Goal: Contribute content

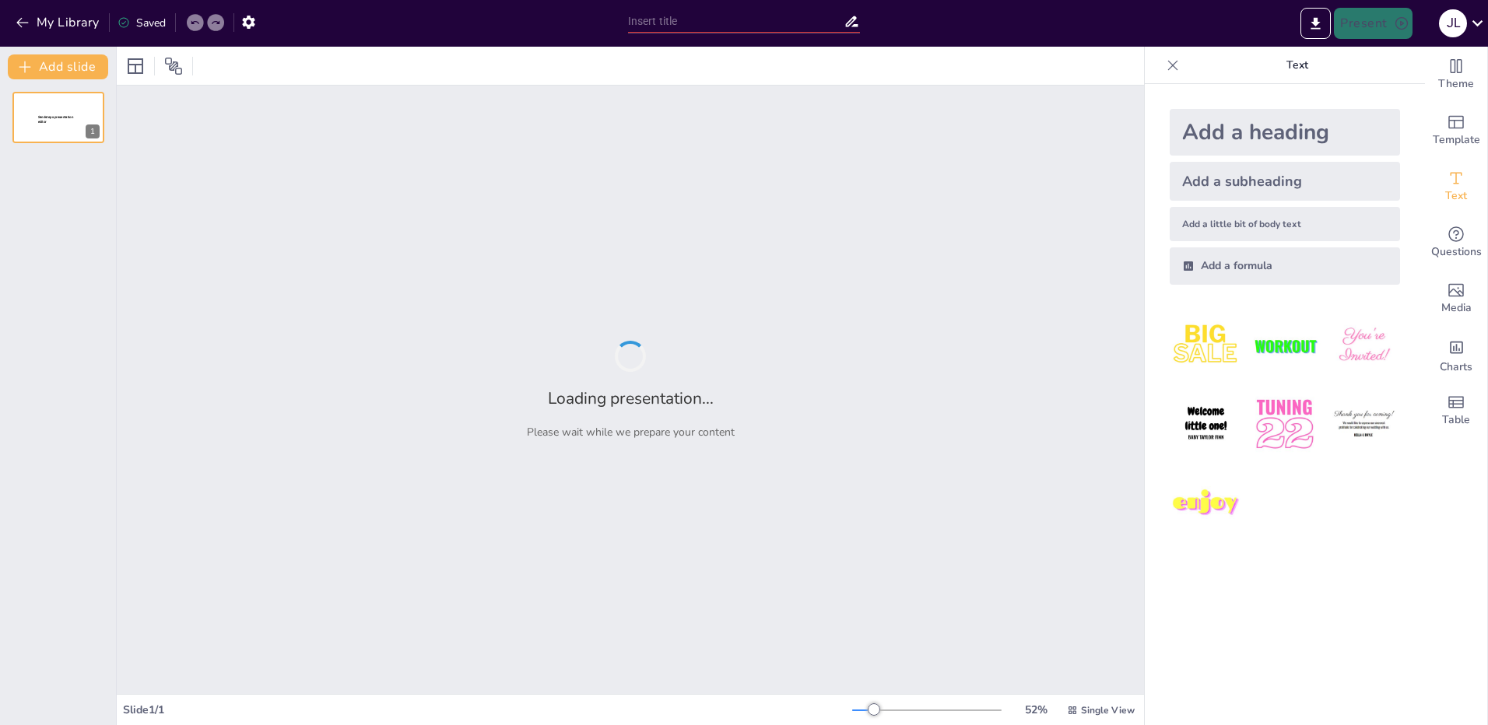
type input "Definiendo Rúbricas Educativas: Herramientas de IA para su Elaboración"
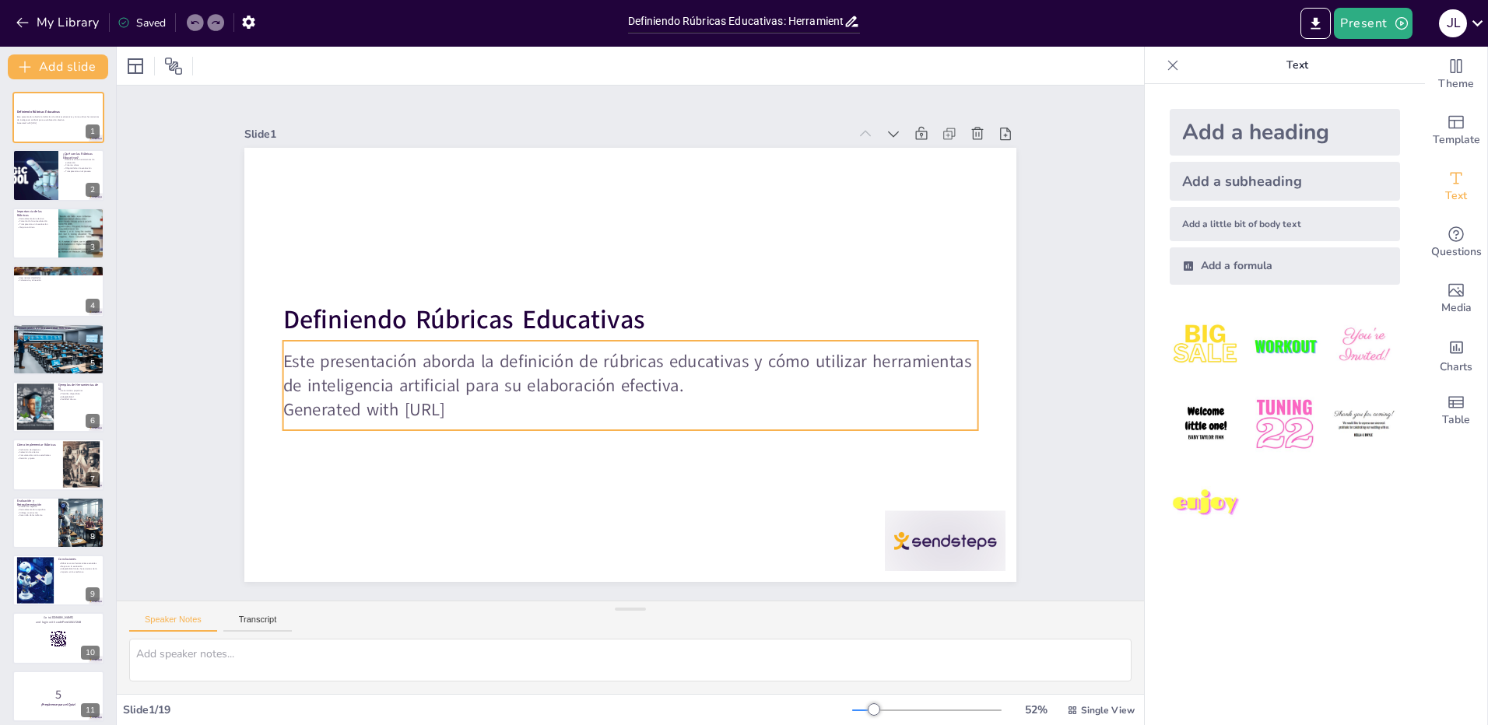
checkbox input "true"
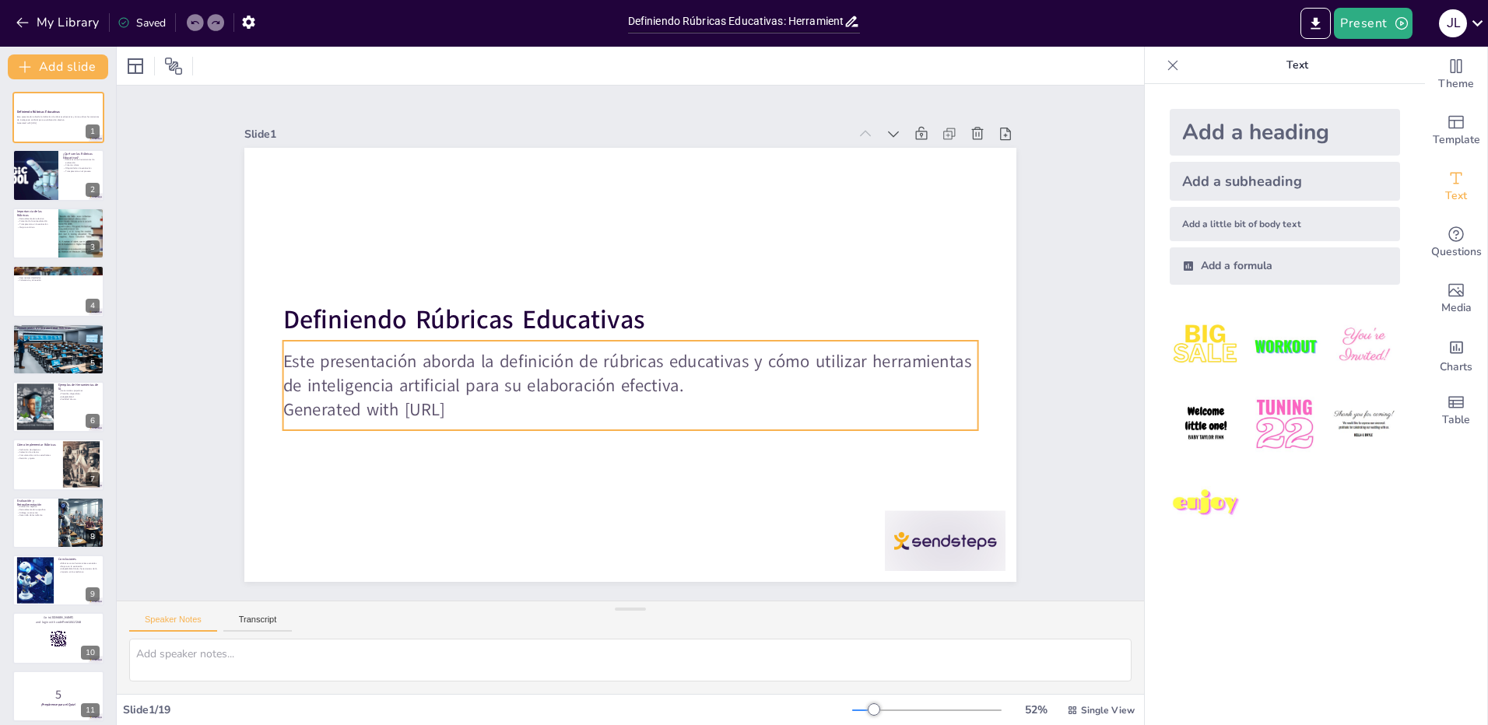
checkbox input "true"
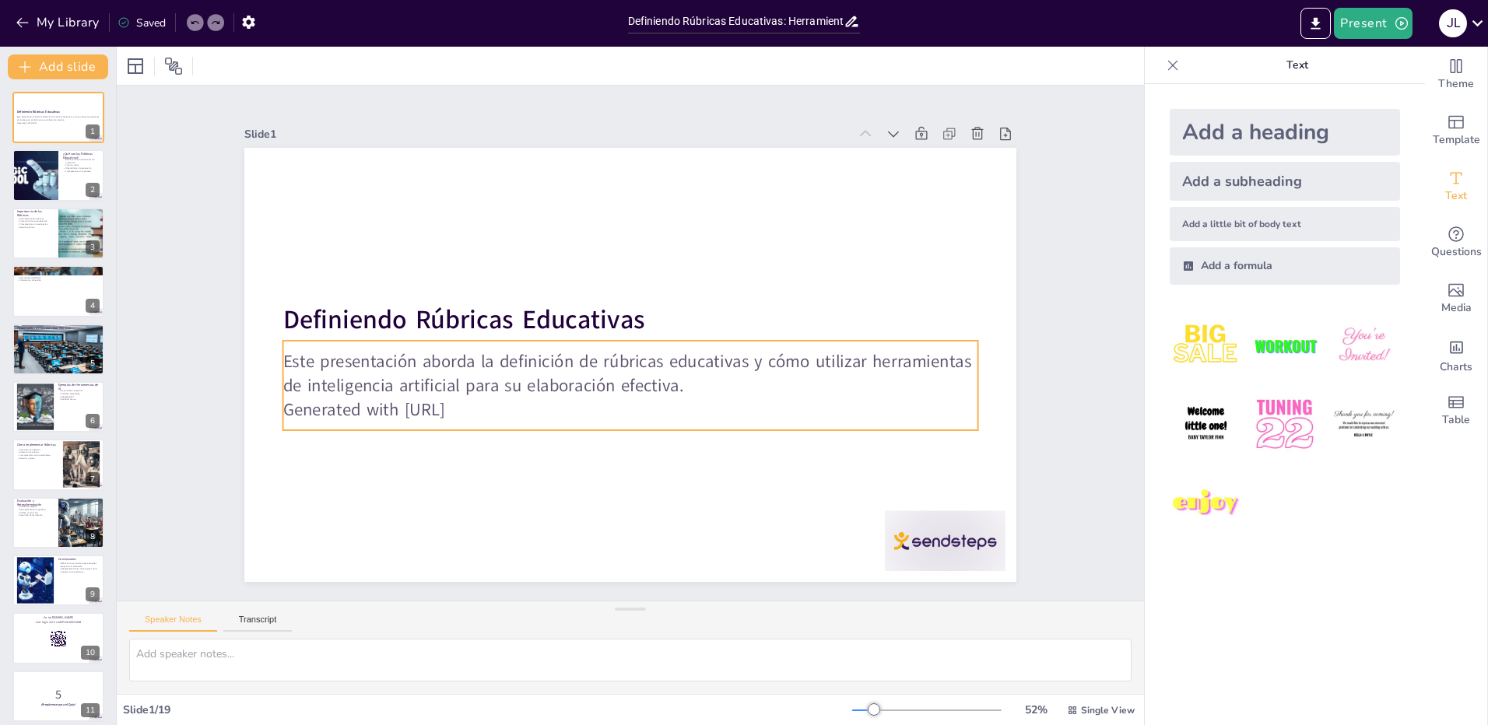
checkbox input "true"
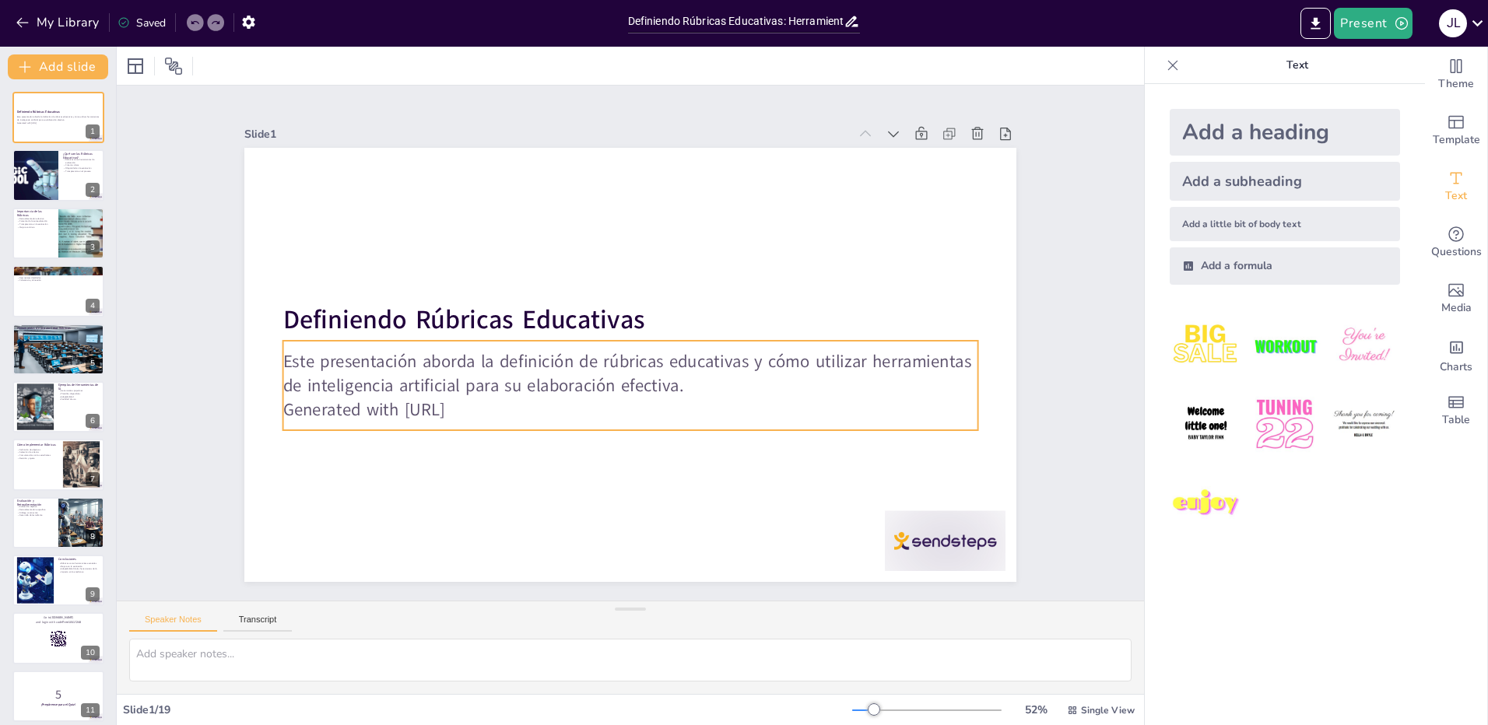
checkbox input "true"
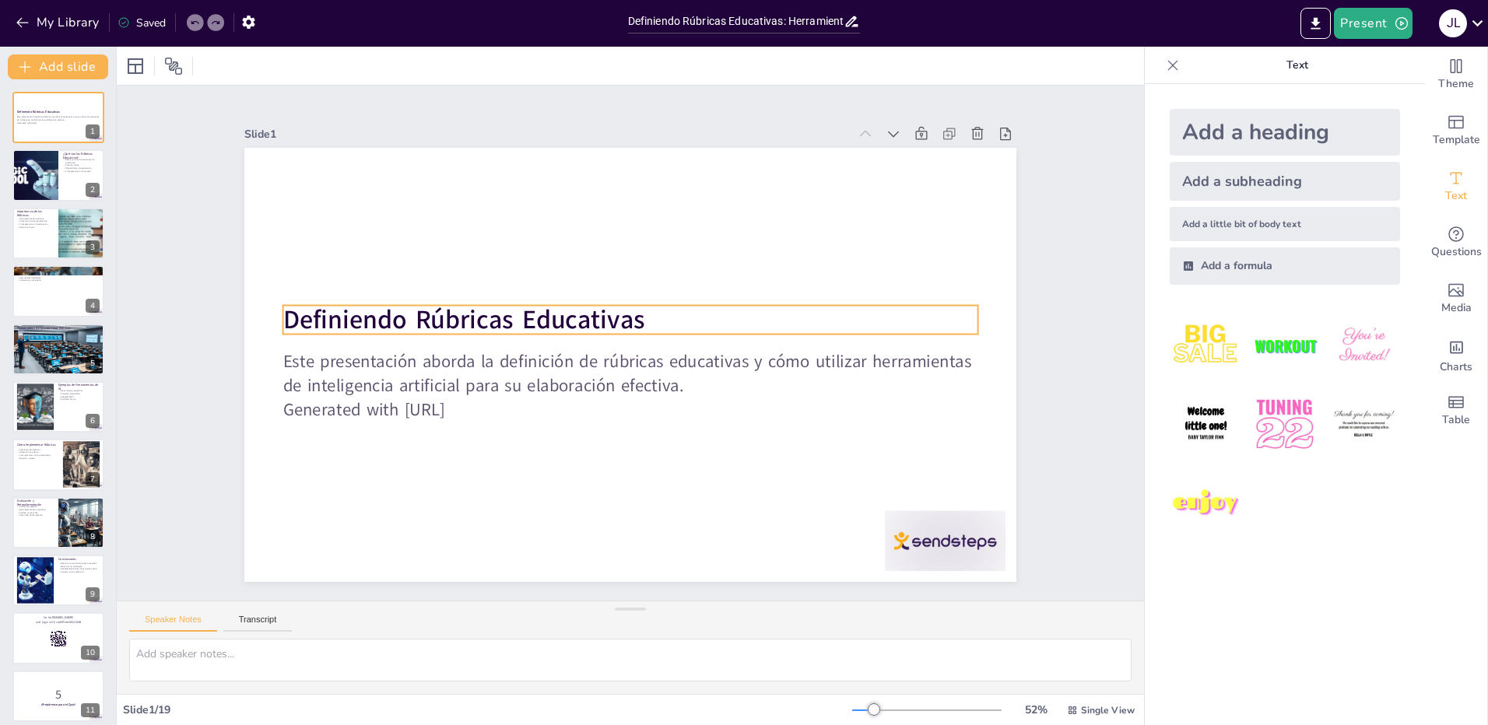
checkbox input "true"
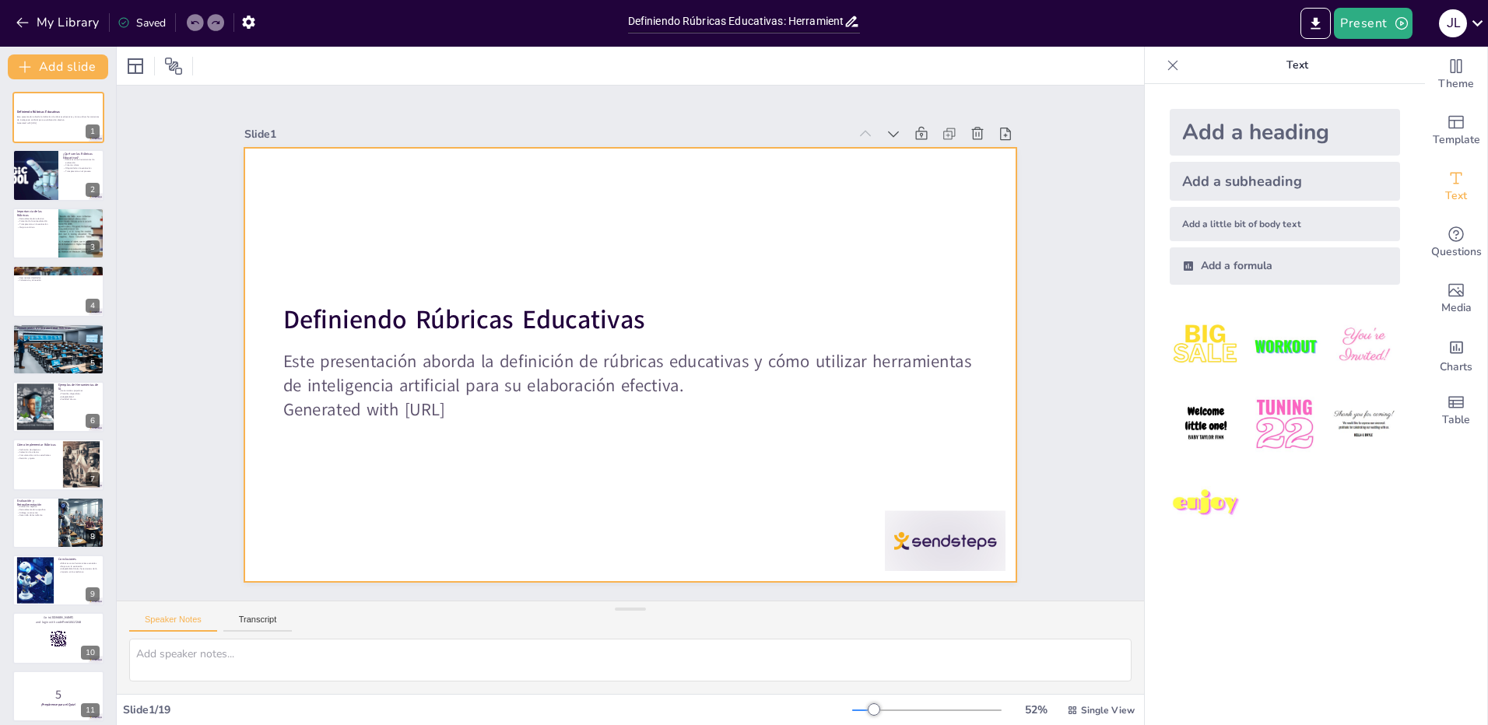
checkbox input "true"
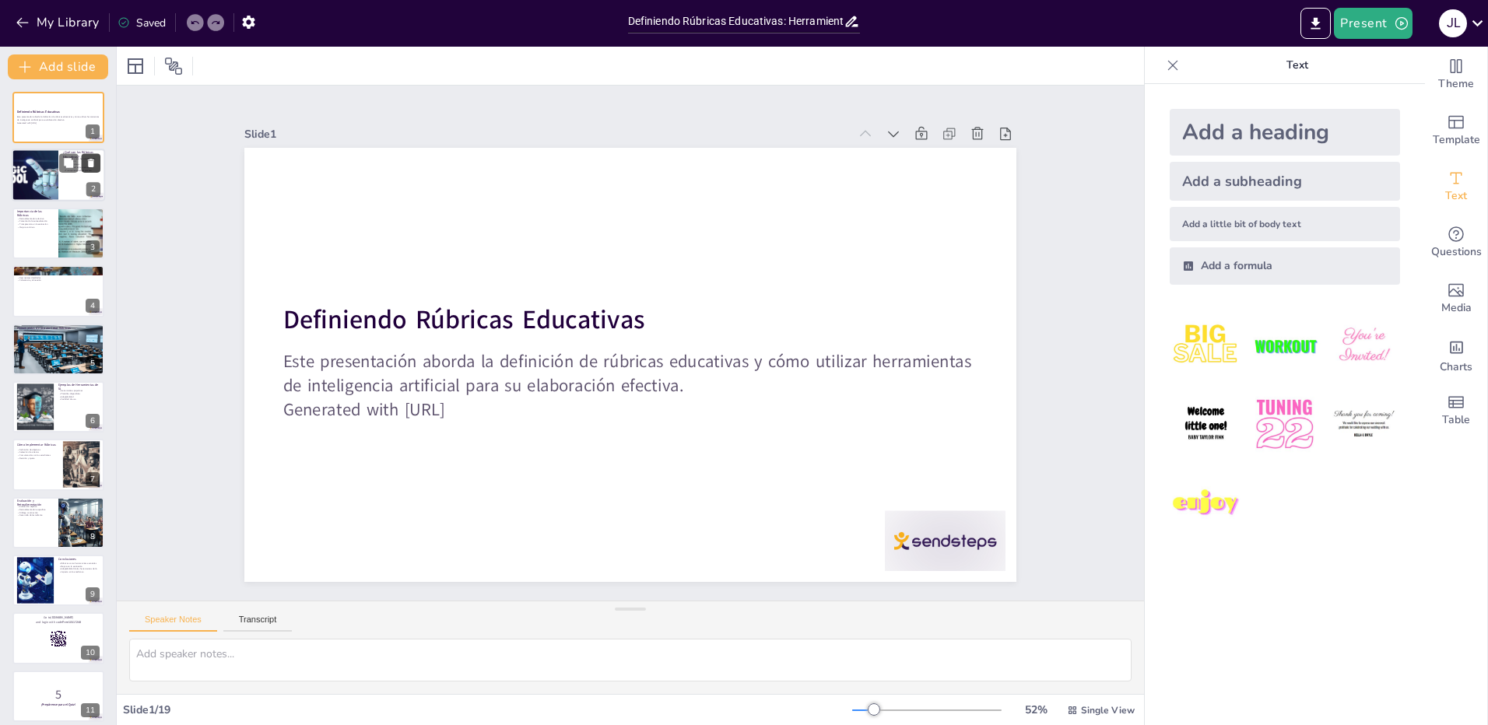
checkbox input "true"
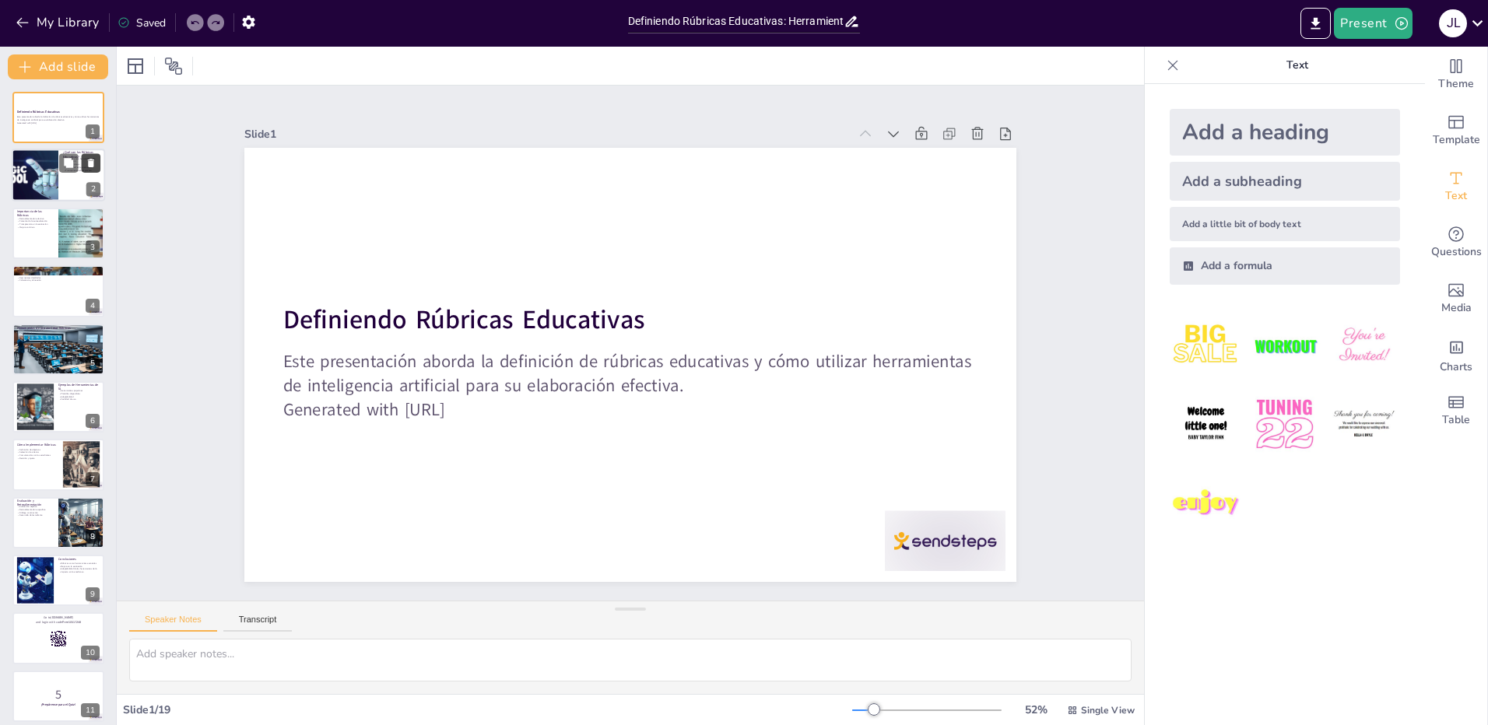
checkbox input "true"
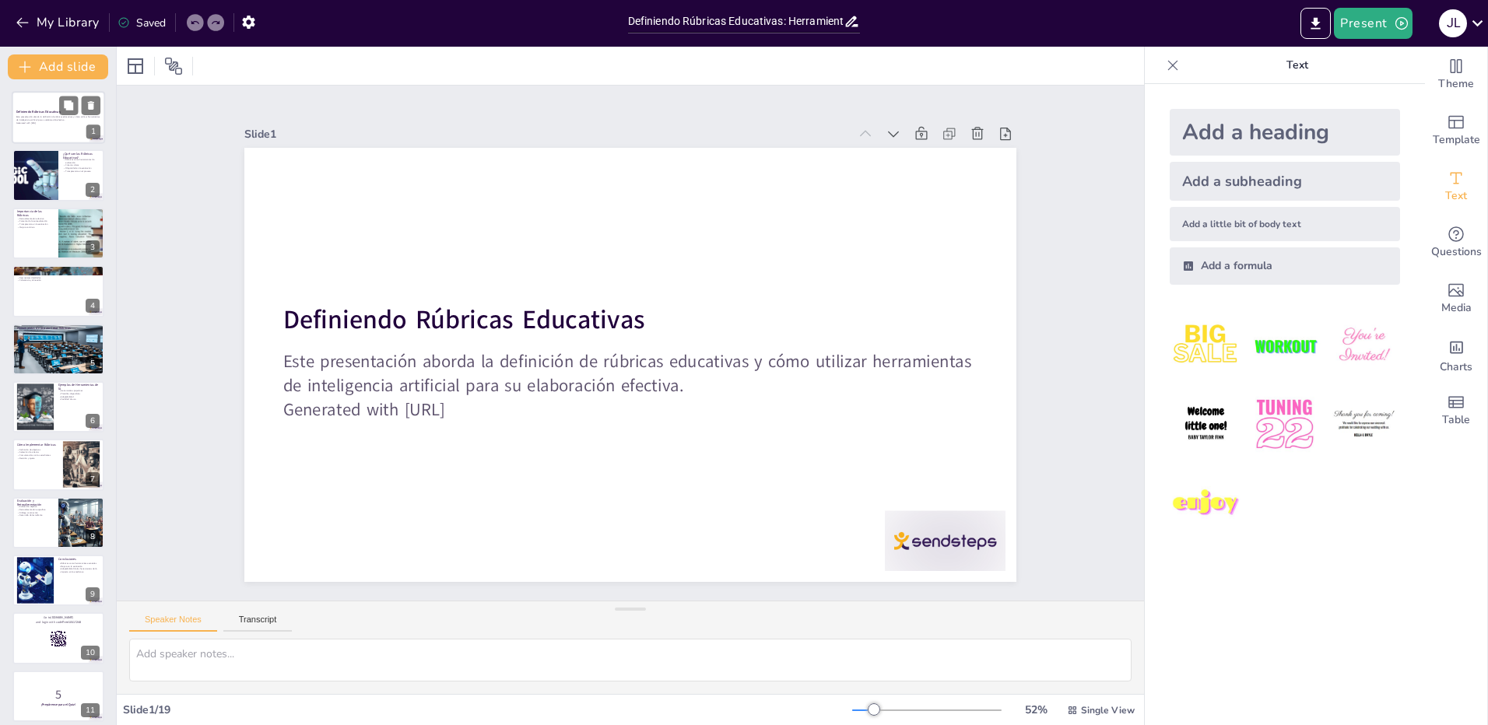
checkbox input "true"
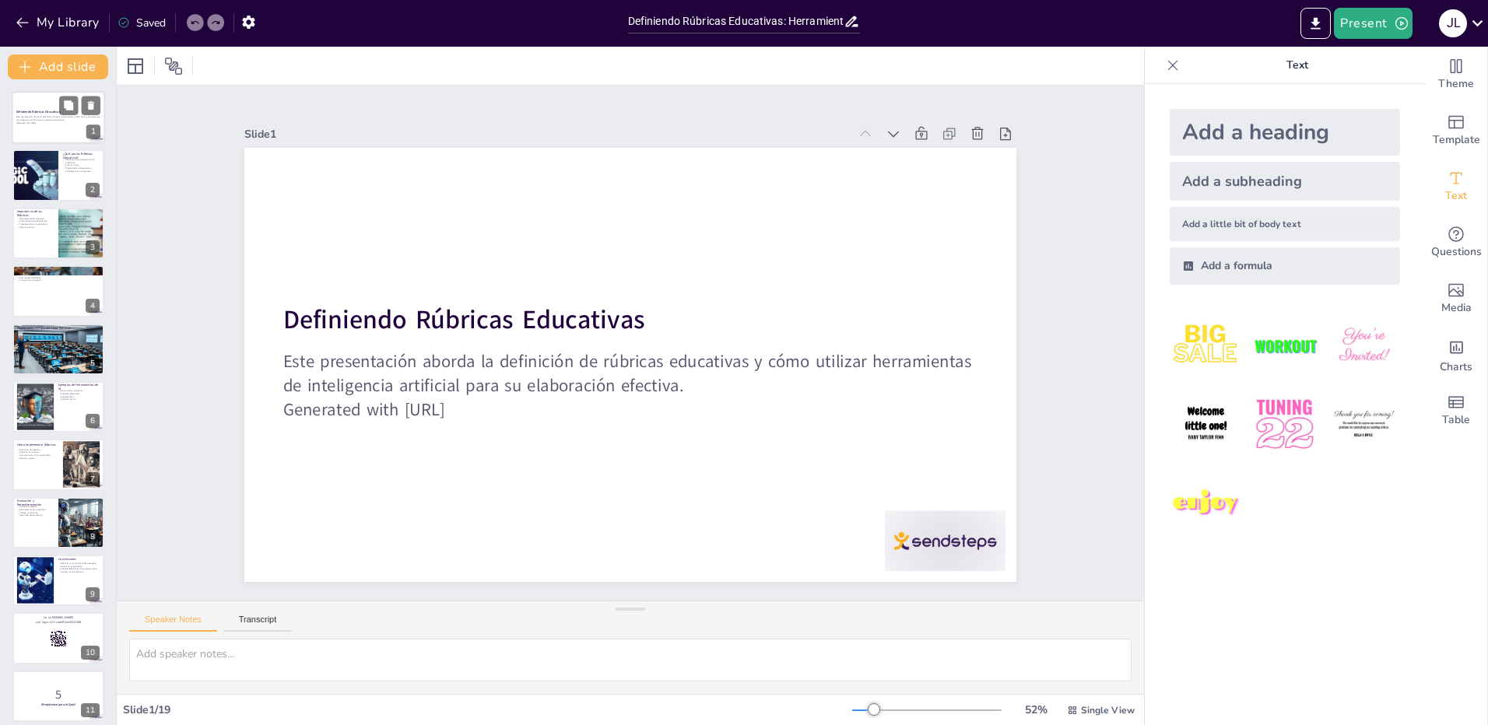
checkbox input "true"
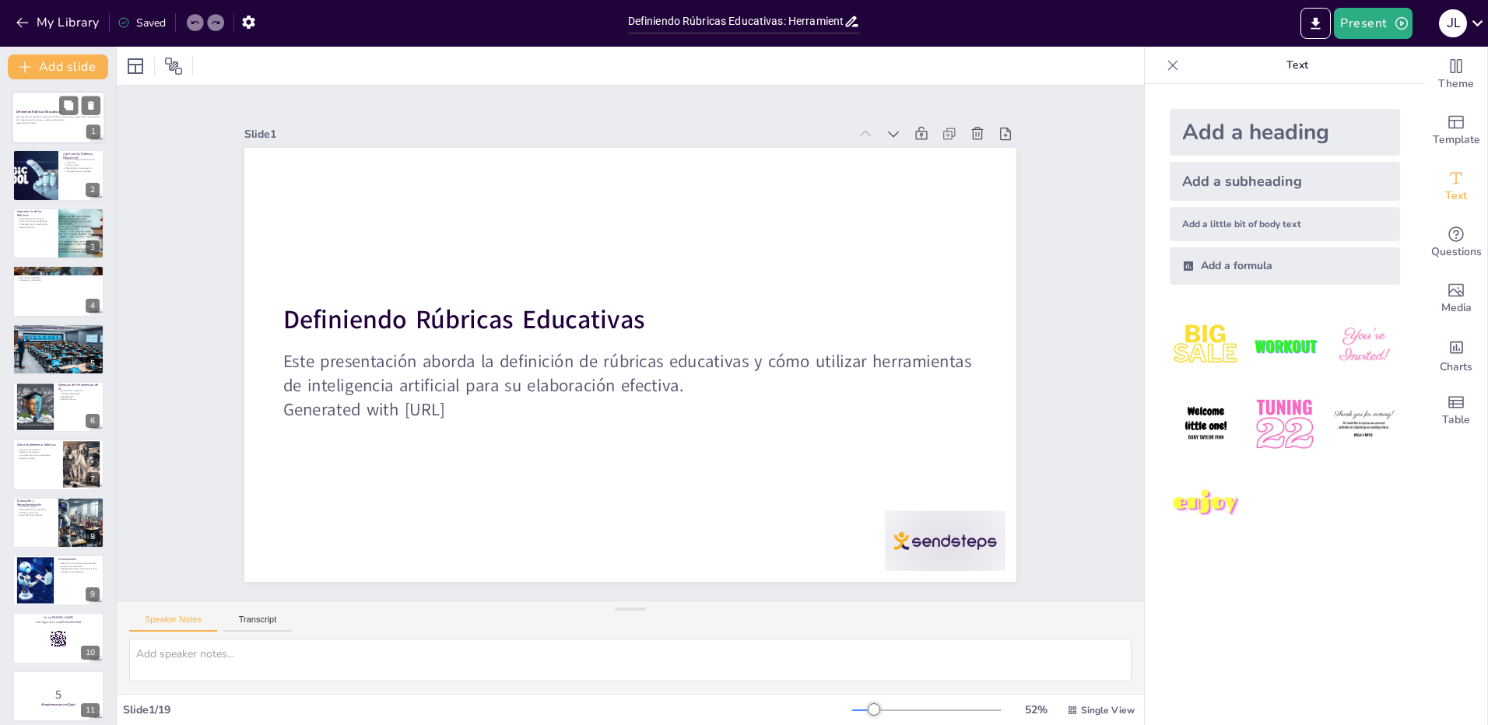
checkbox input "true"
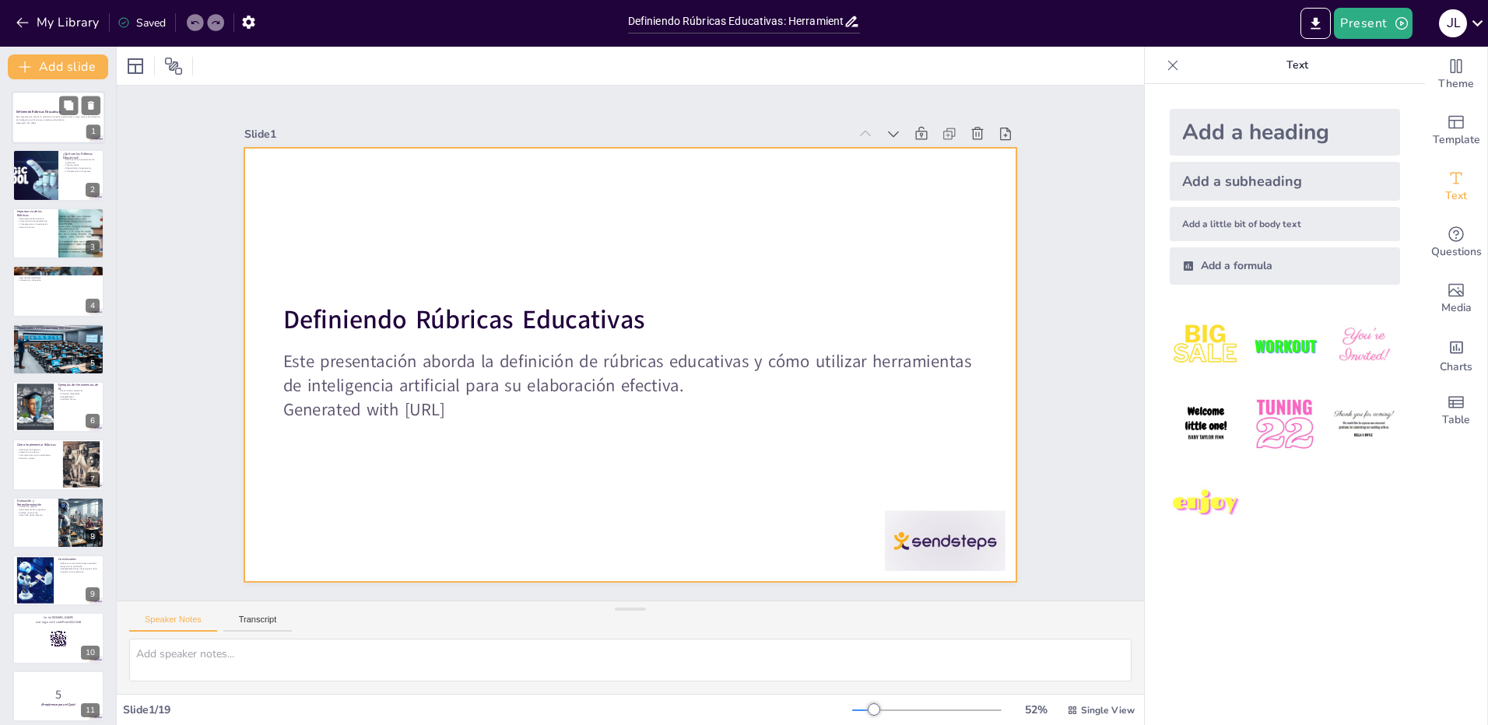
checkbox input "true"
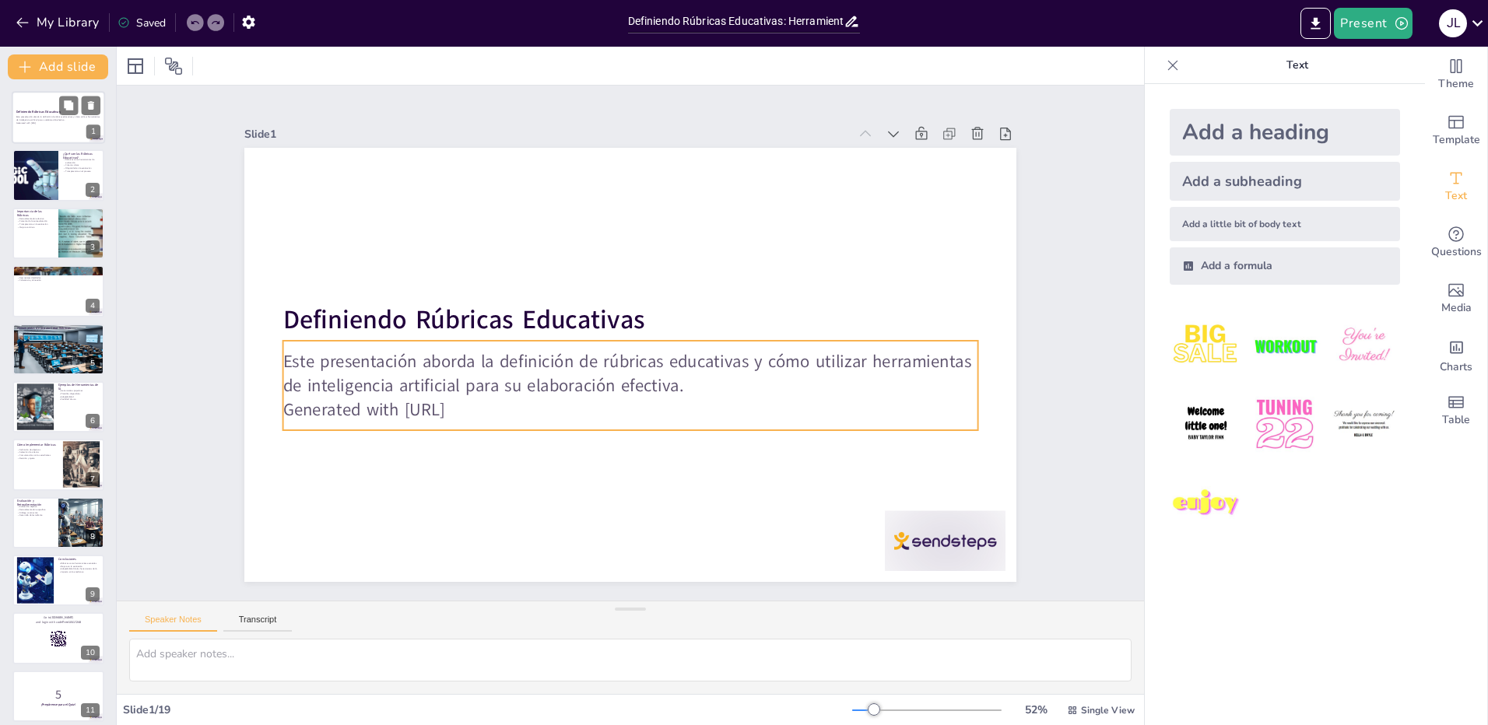
checkbox input "true"
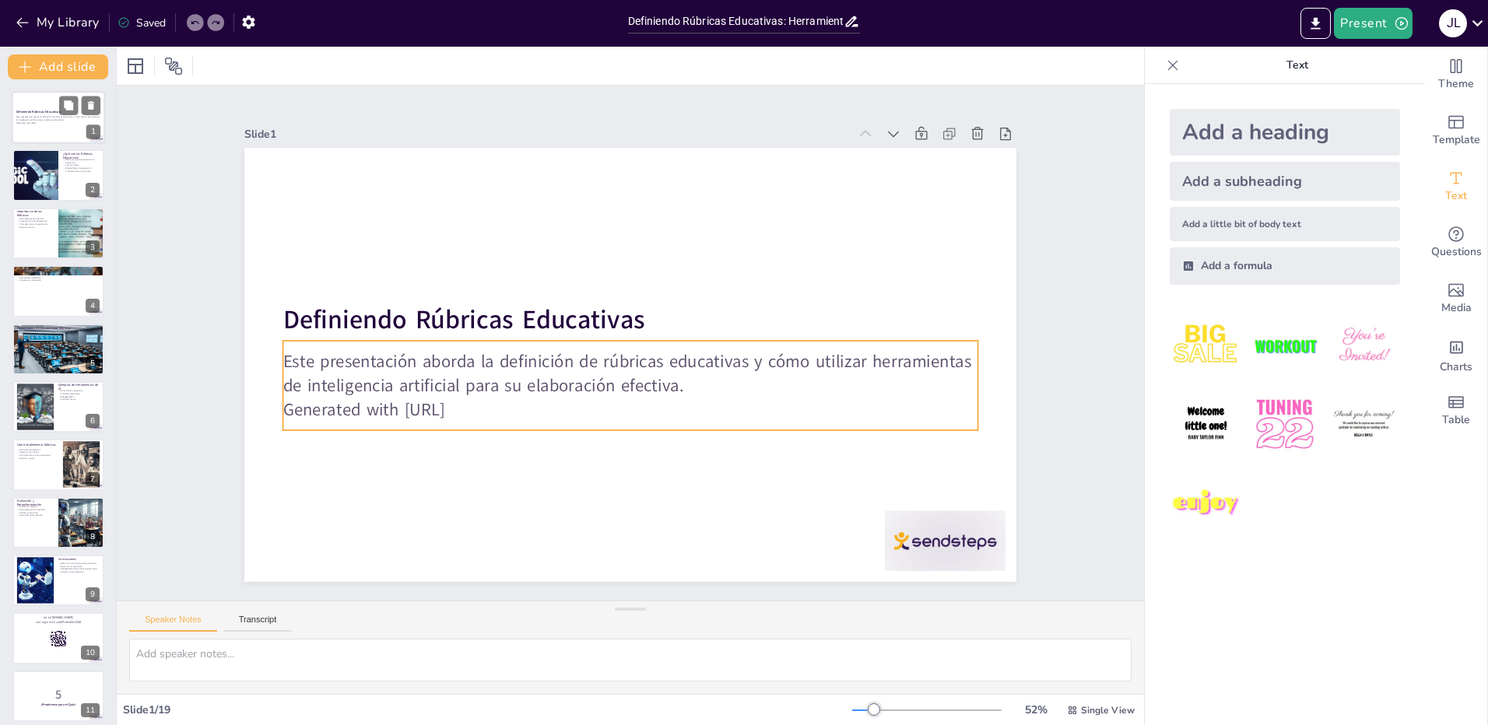
checkbox input "true"
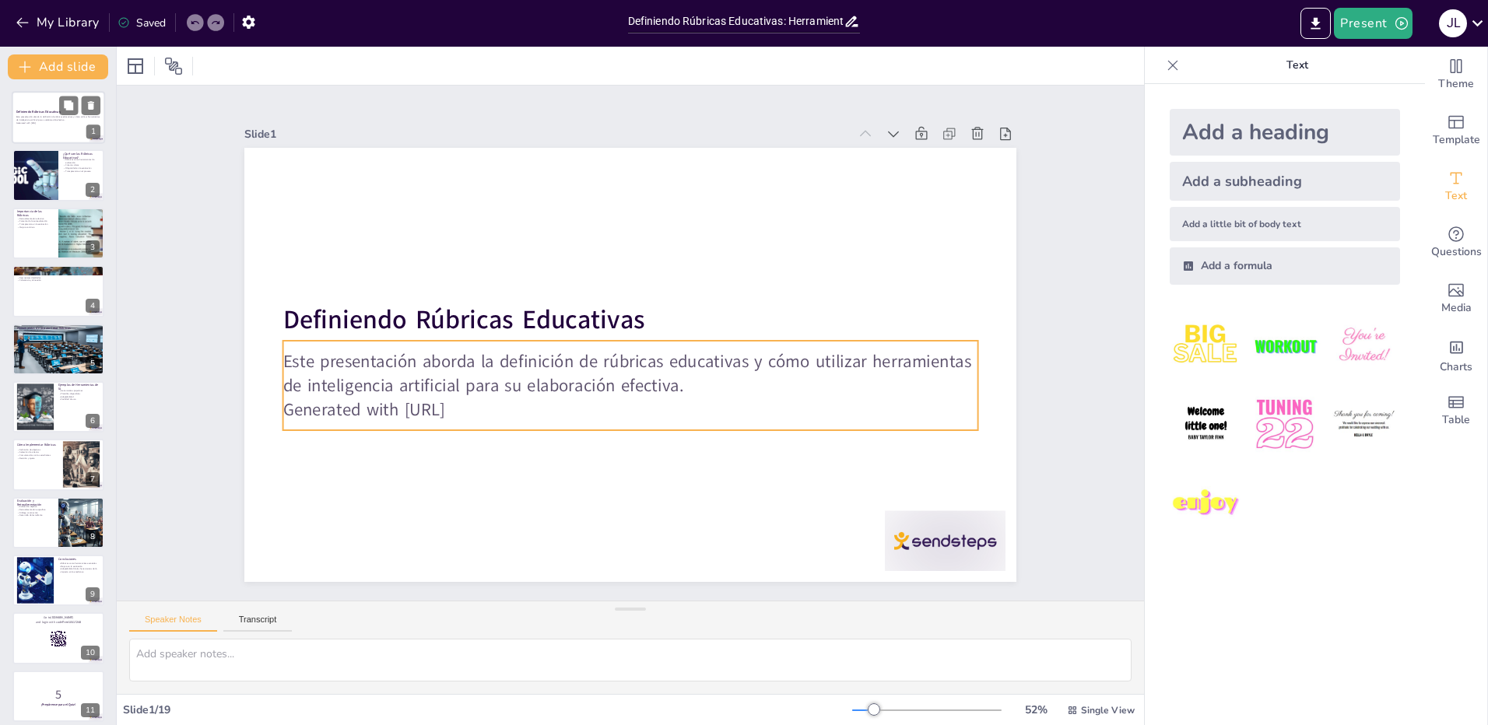
click at [51, 121] on p "Este presentación aborda la definición de rúbricas educativas y cómo utilizar h…" at bounding box center [58, 118] width 84 height 5
checkbox input "true"
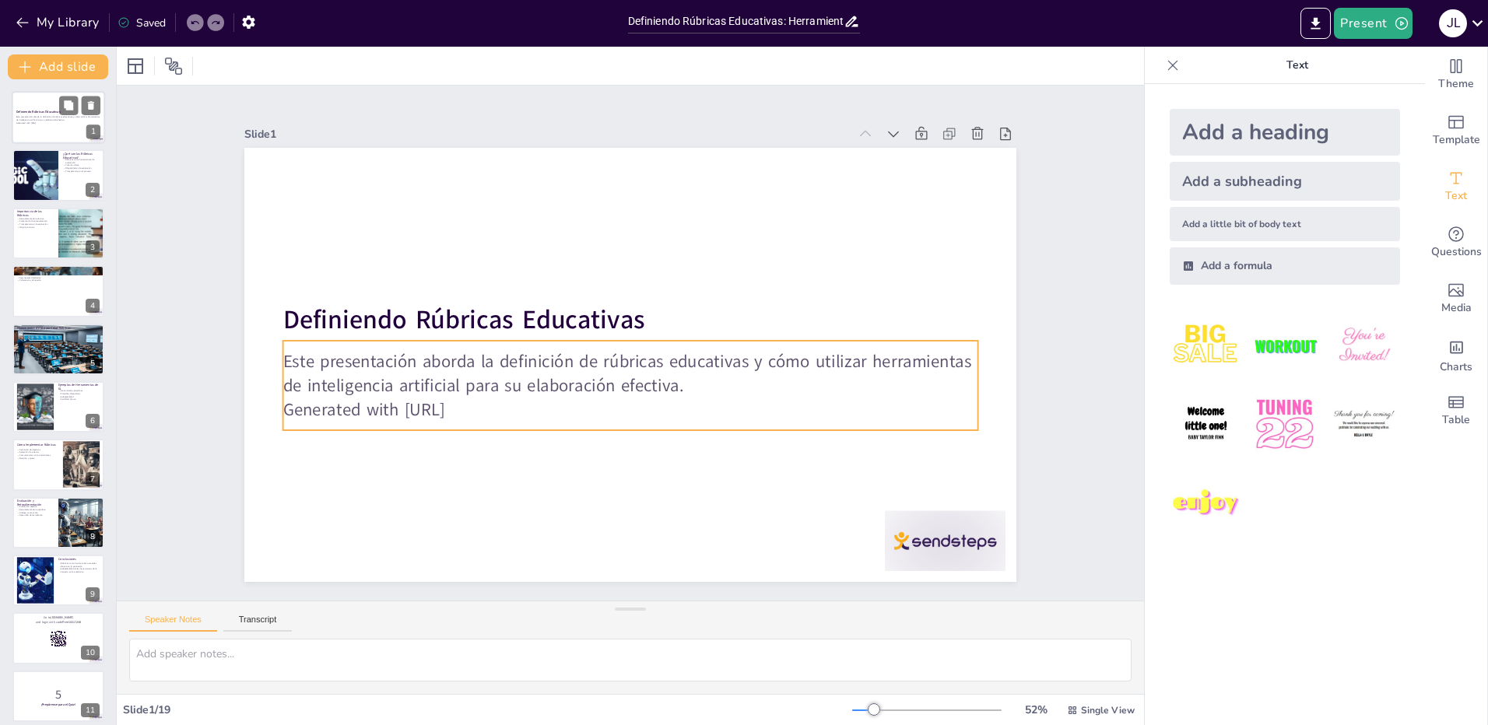
checkbox input "true"
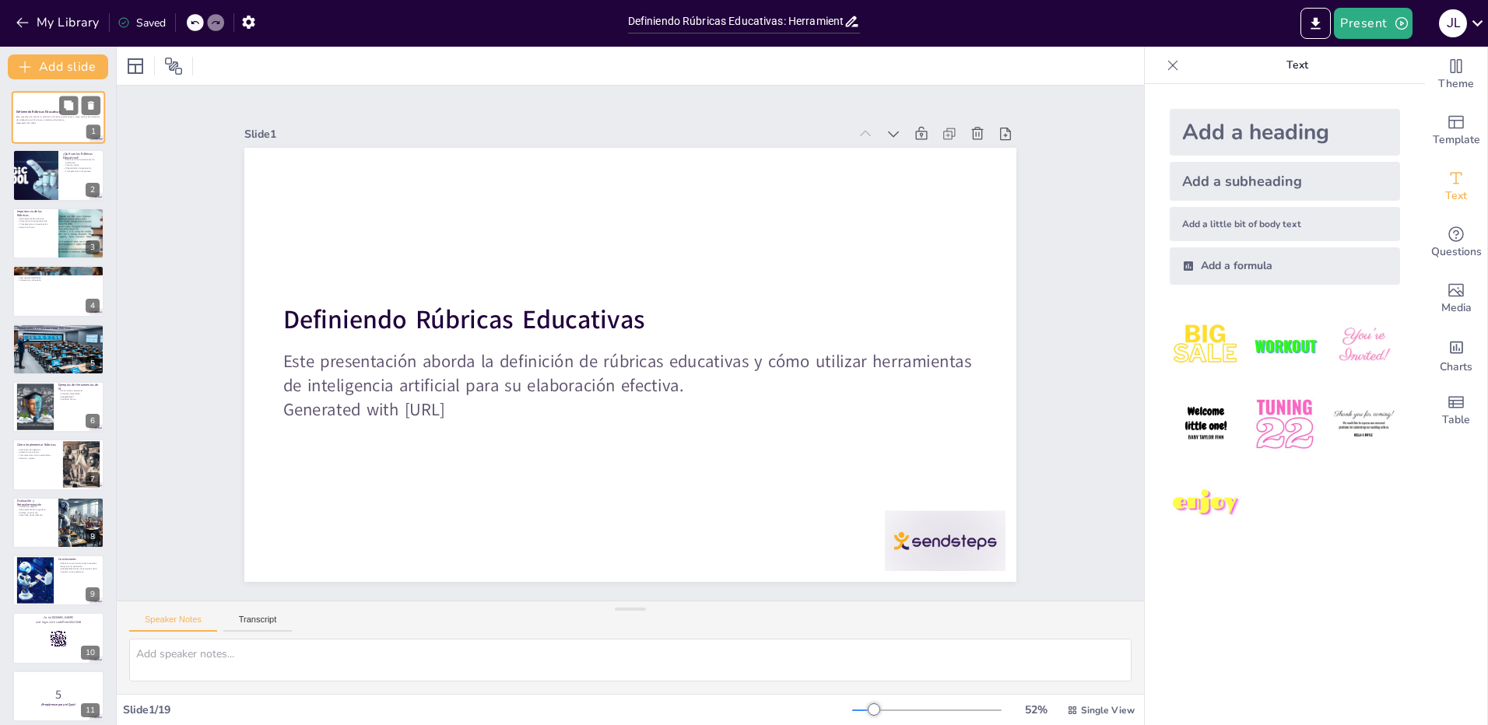
checkbox input "true"
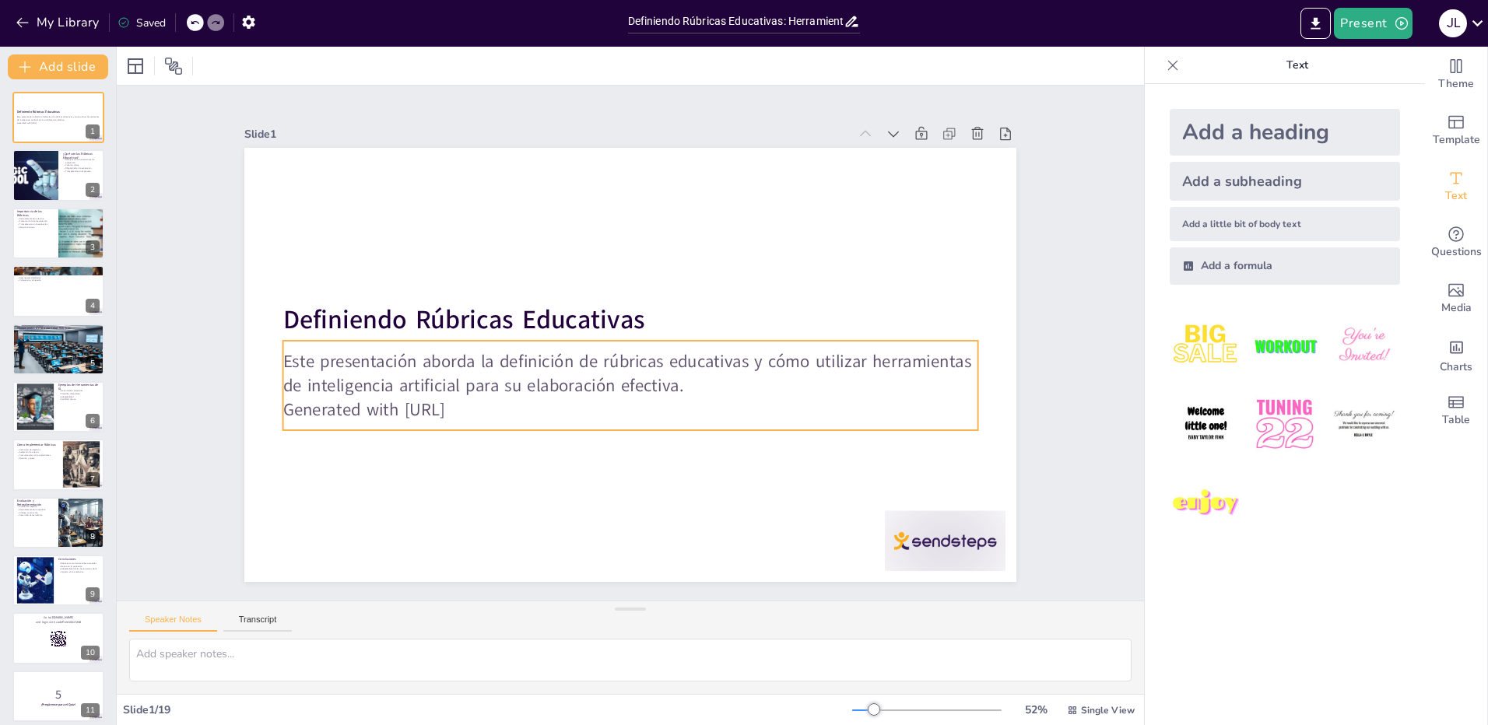
checkbox input "true"
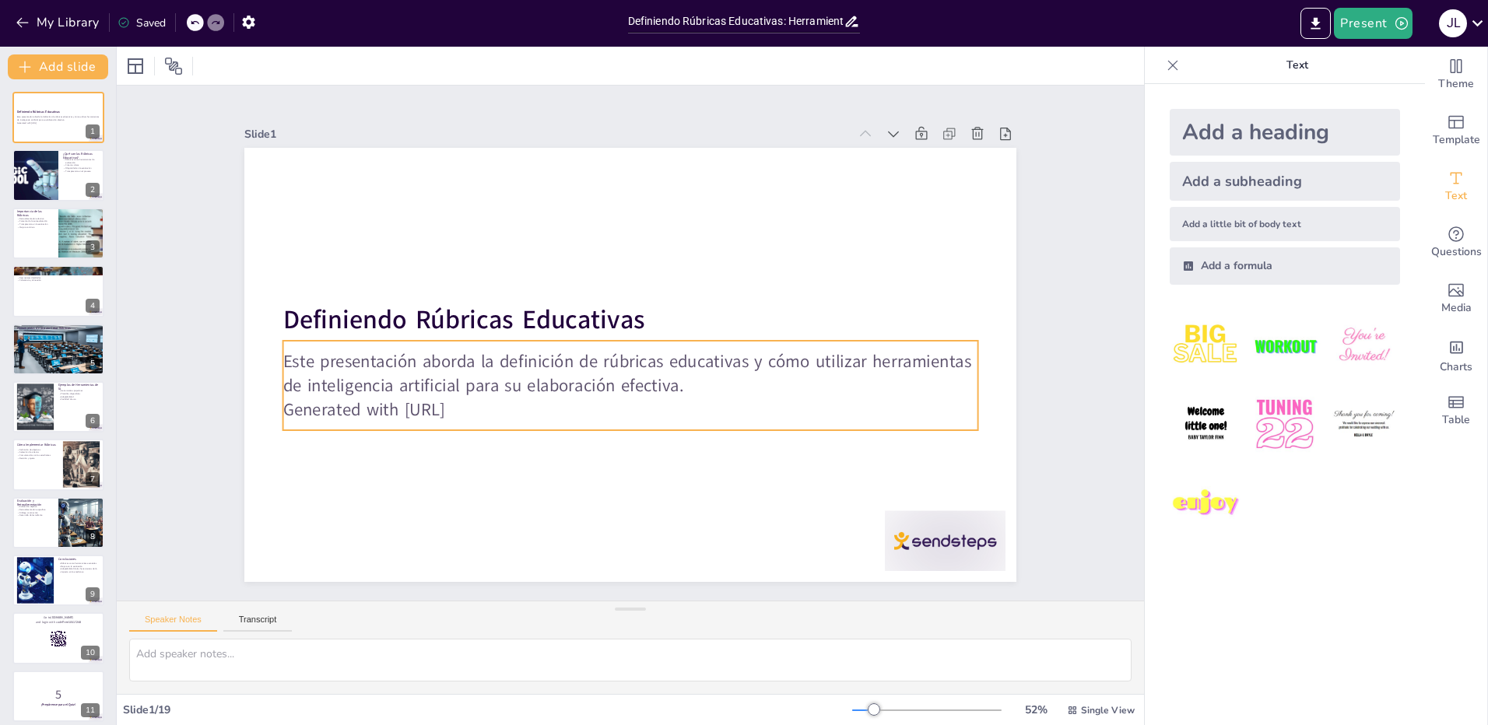
checkbox input "true"
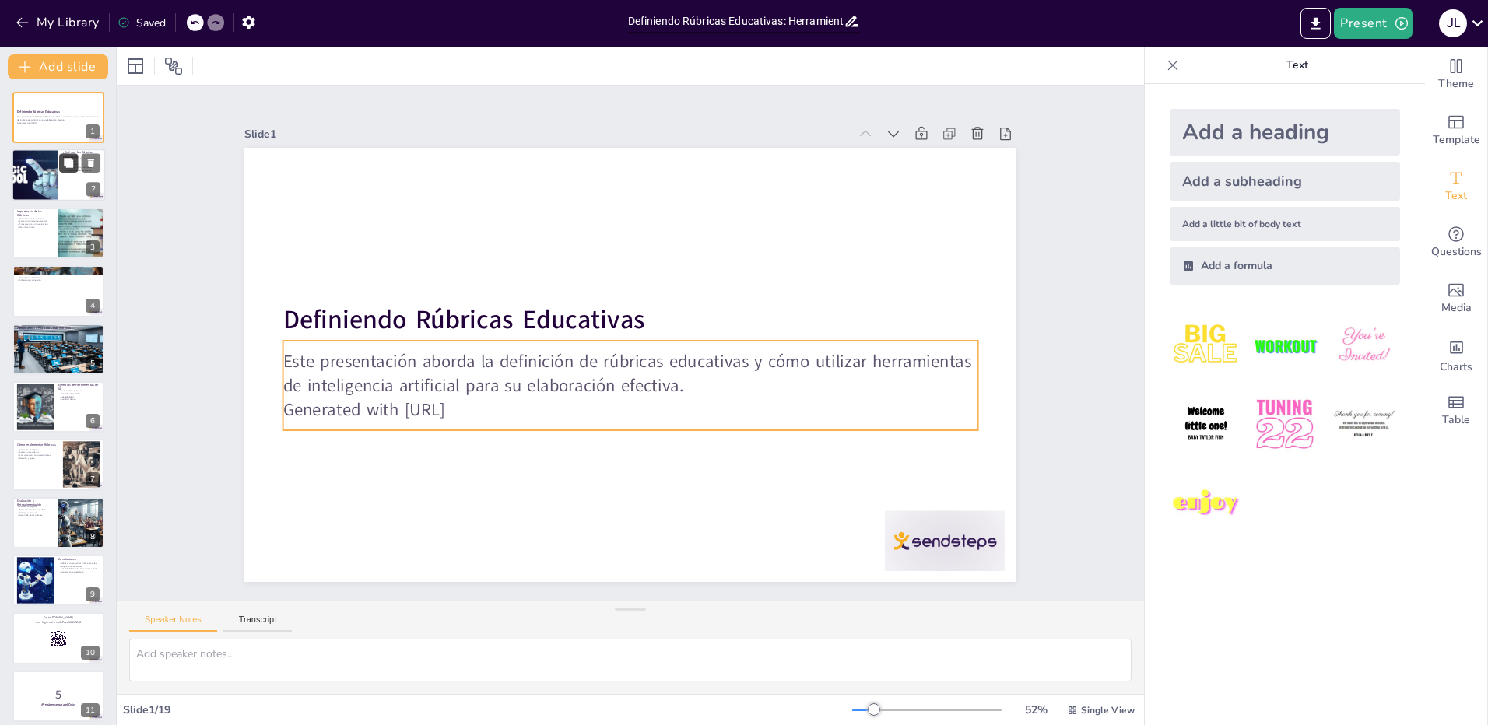
checkbox input "true"
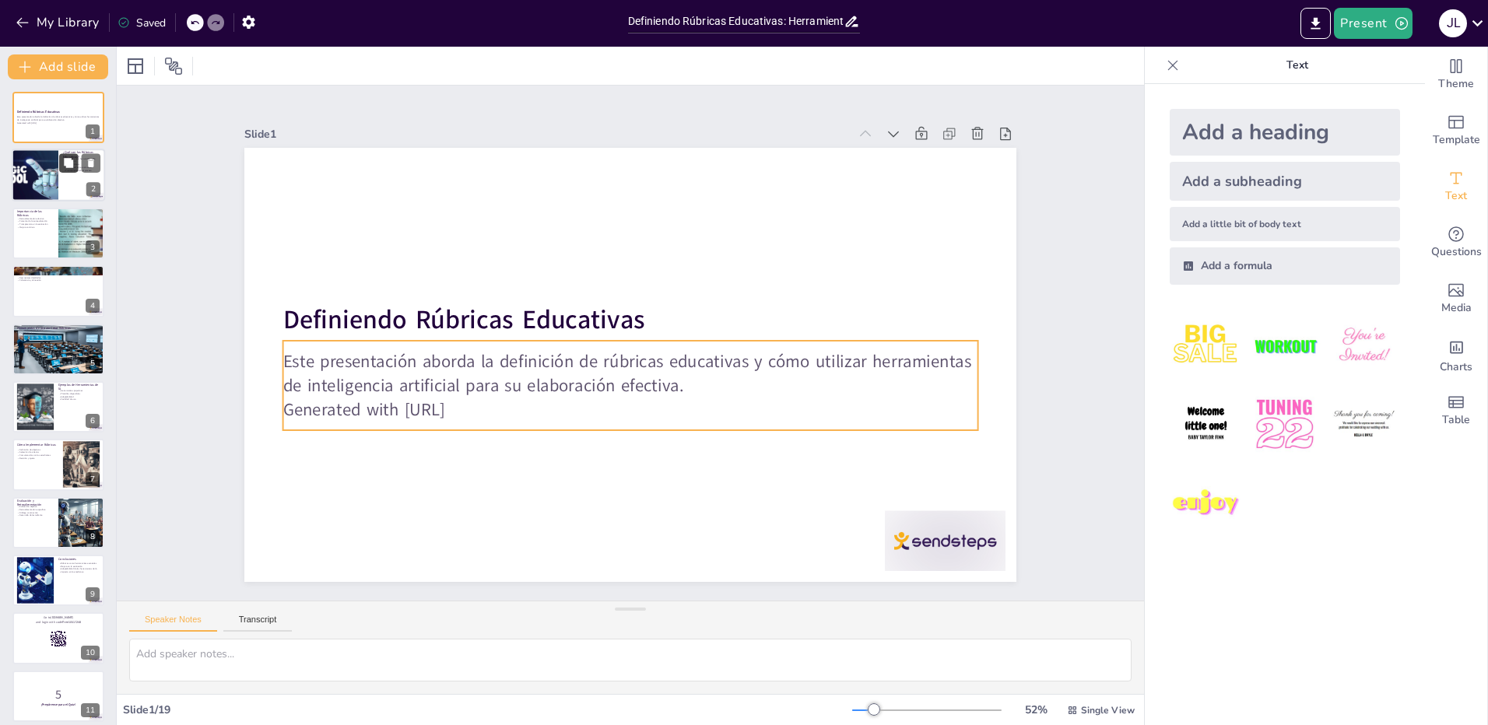
checkbox input "true"
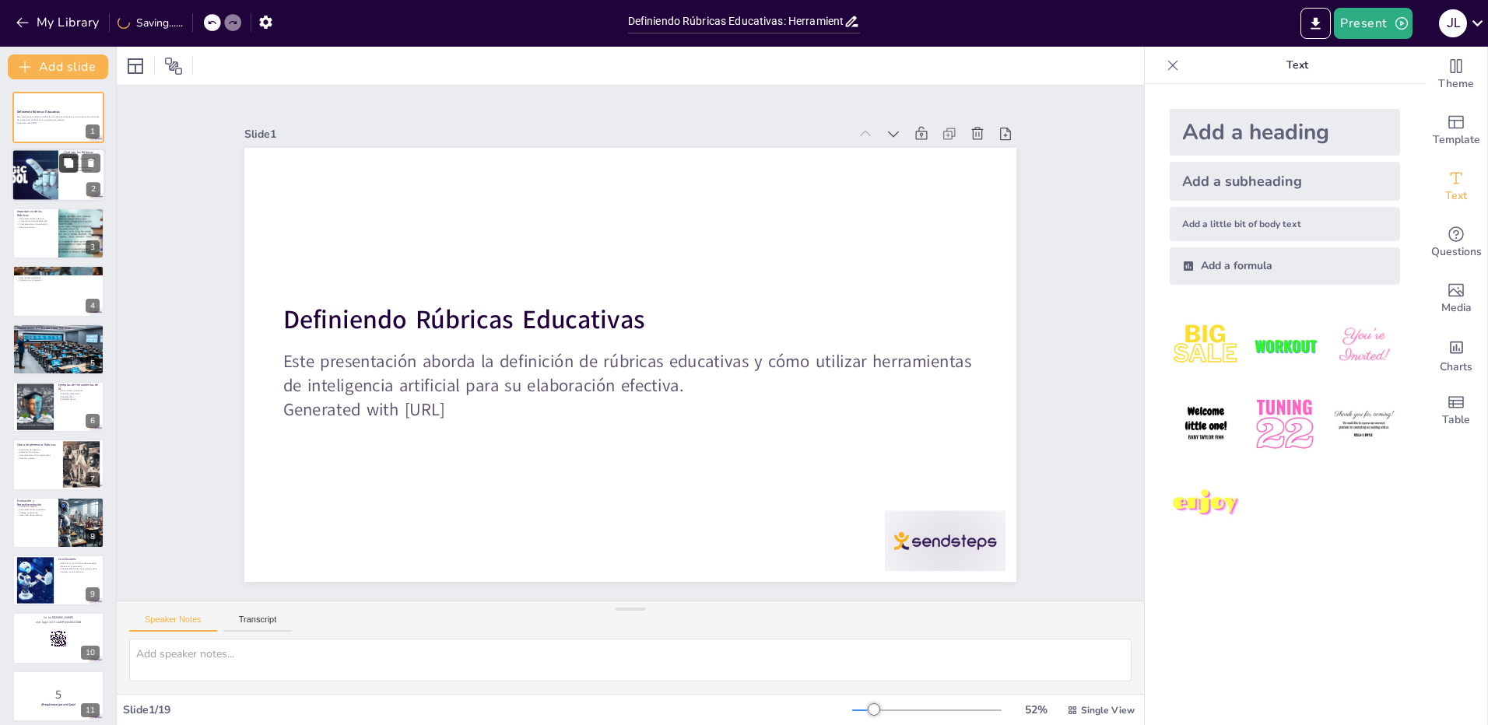
click at [62, 160] on button at bounding box center [68, 163] width 19 height 19
type textarea "Las rúbricas son fundamentales en la educación moderna, ya que brindan un marco…"
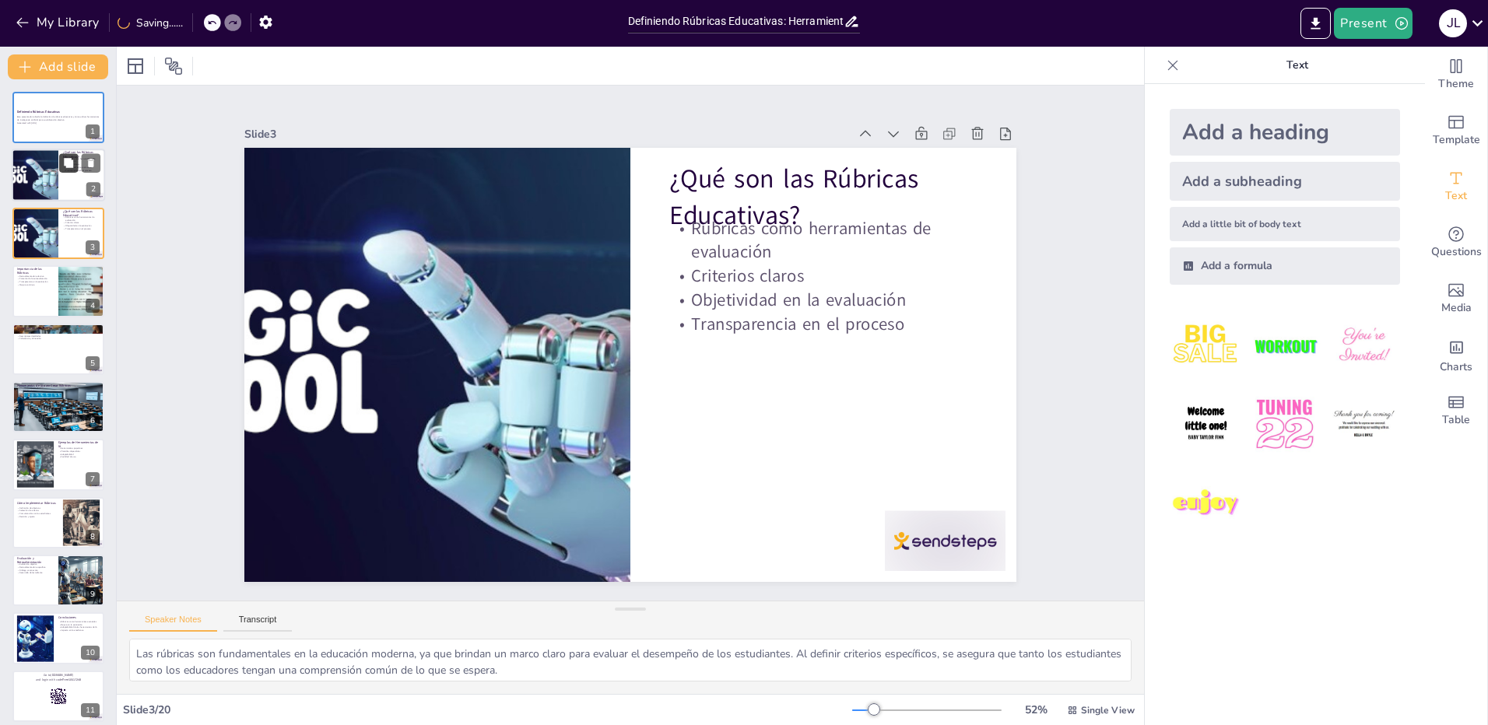
checkbox input "true"
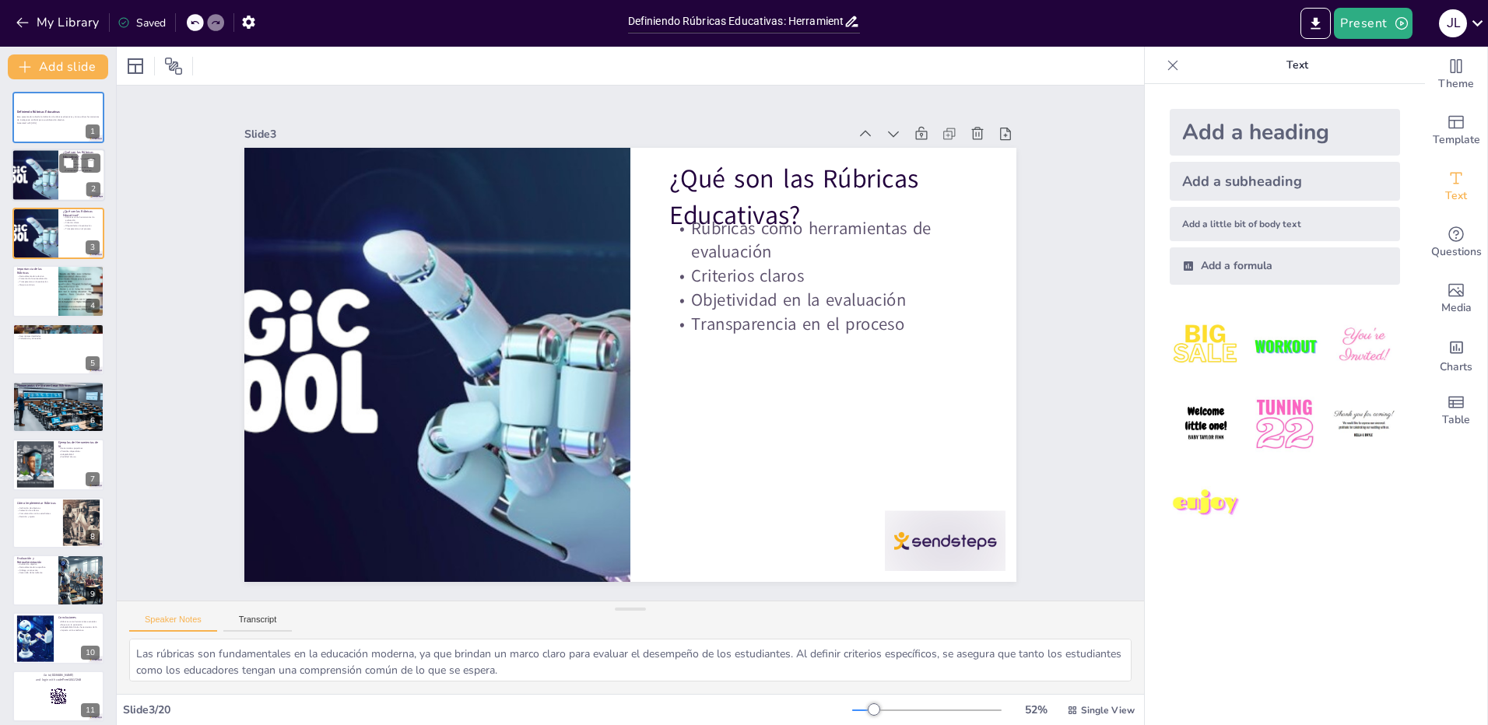
checkbox input "true"
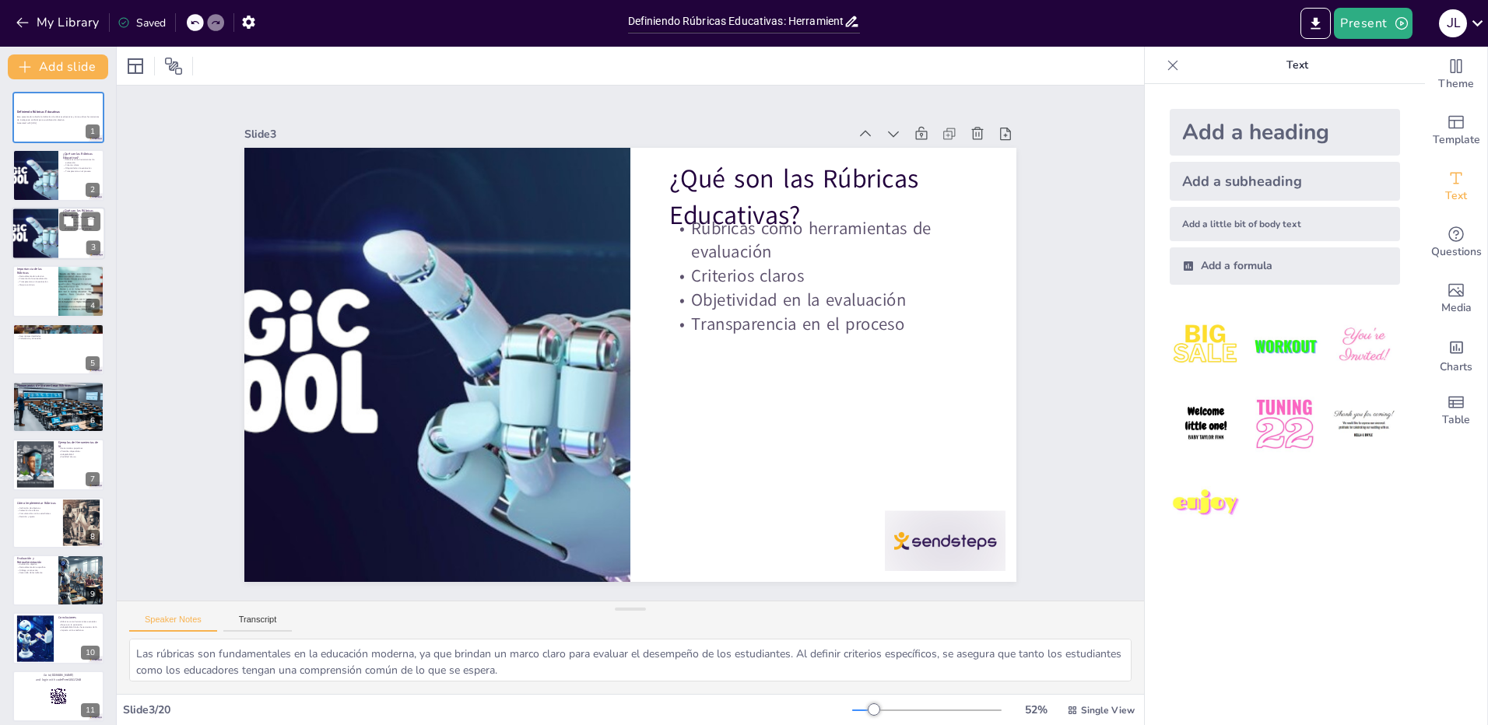
checkbox input "true"
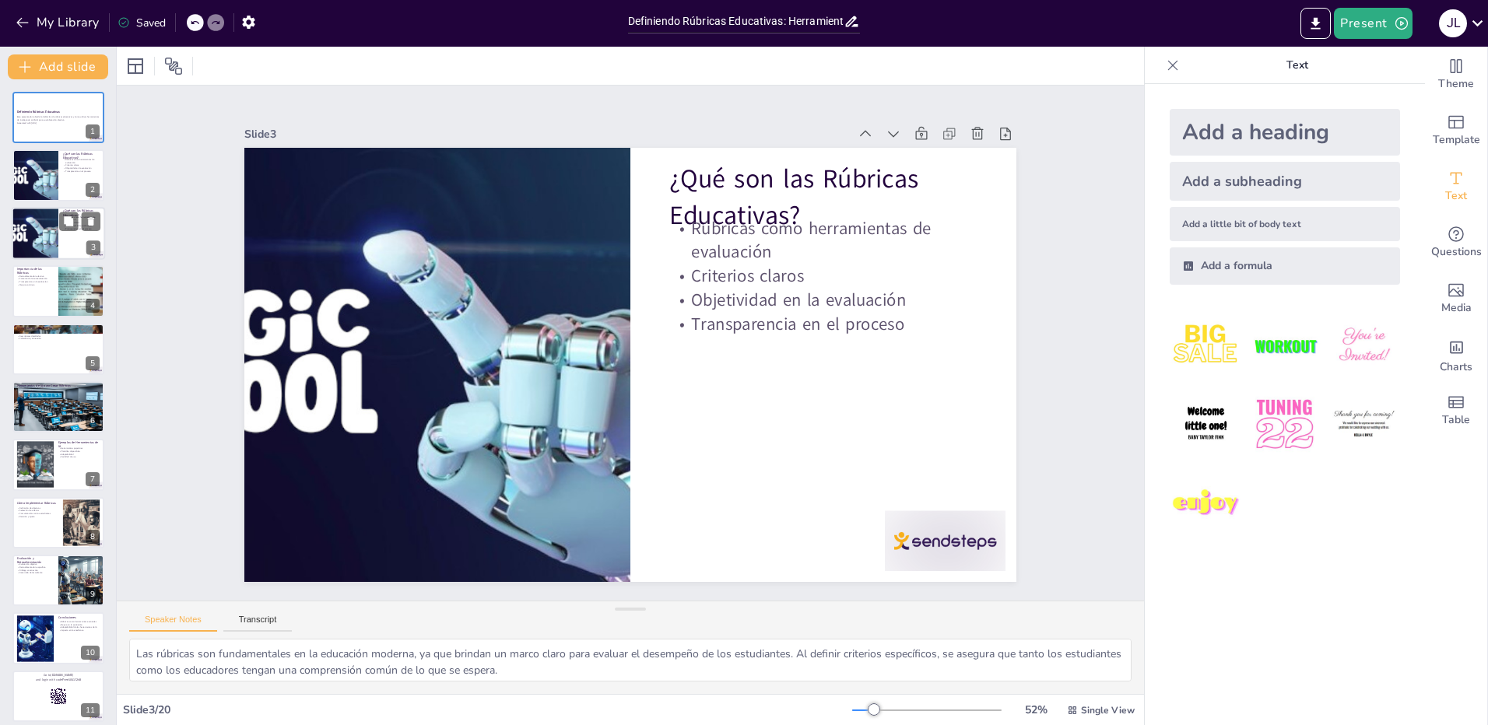
checkbox input "true"
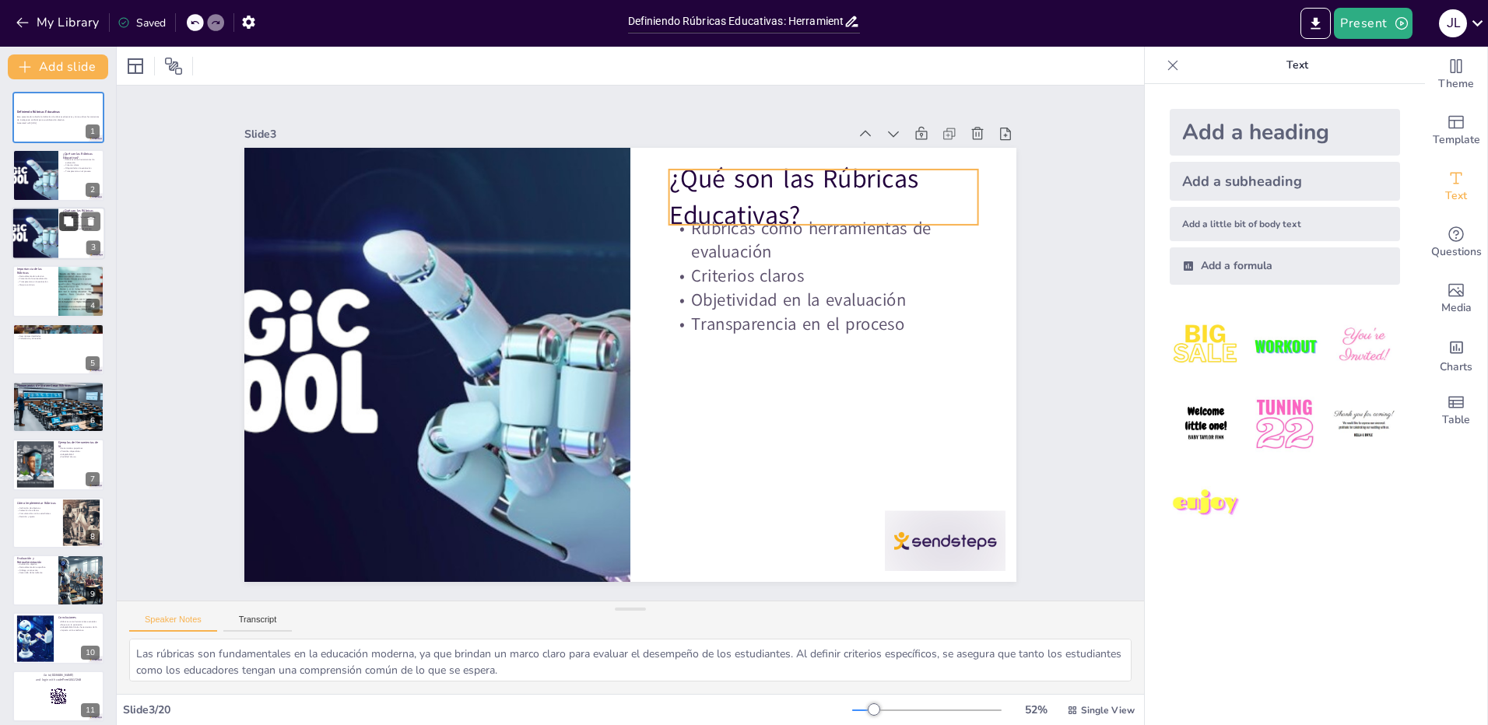
checkbox input "true"
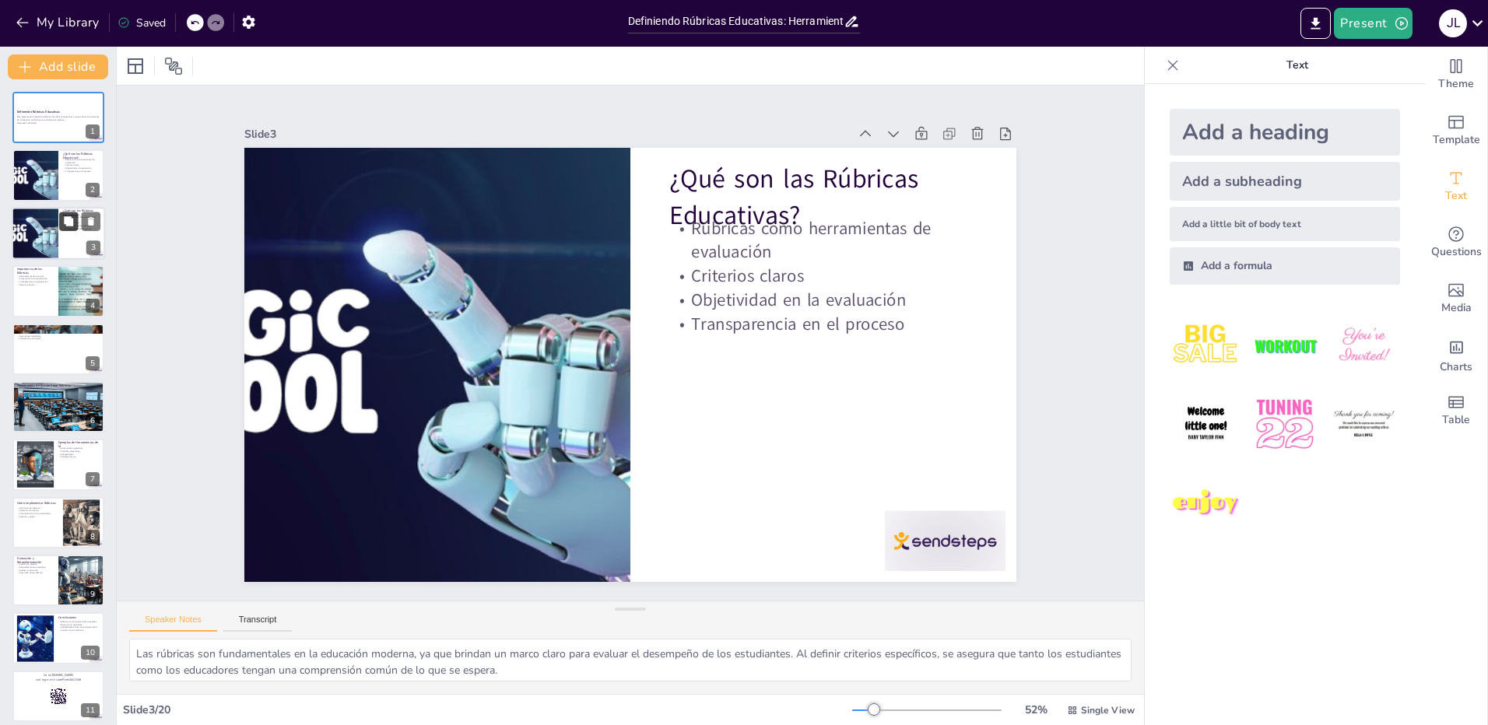
click at [77, 228] on button at bounding box center [68, 221] width 19 height 19
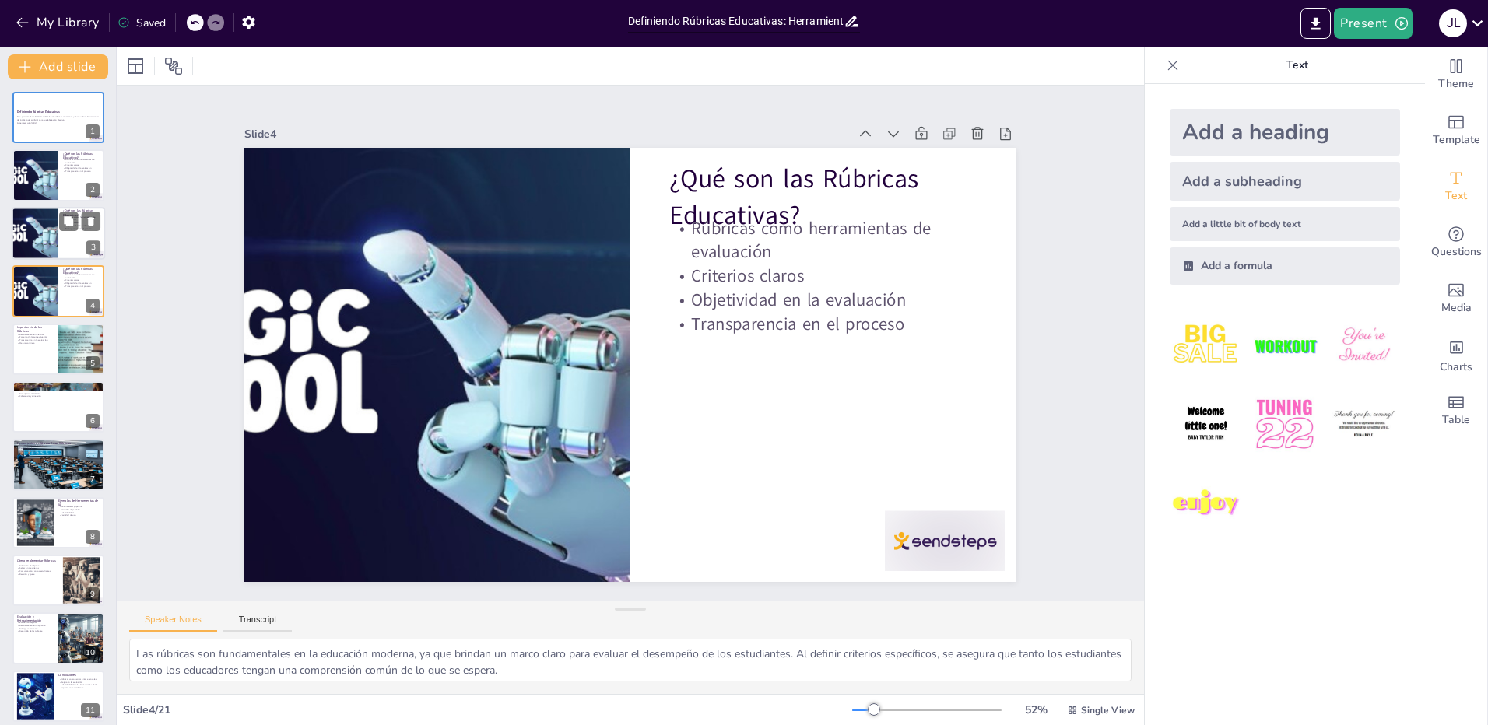
checkbox input "true"
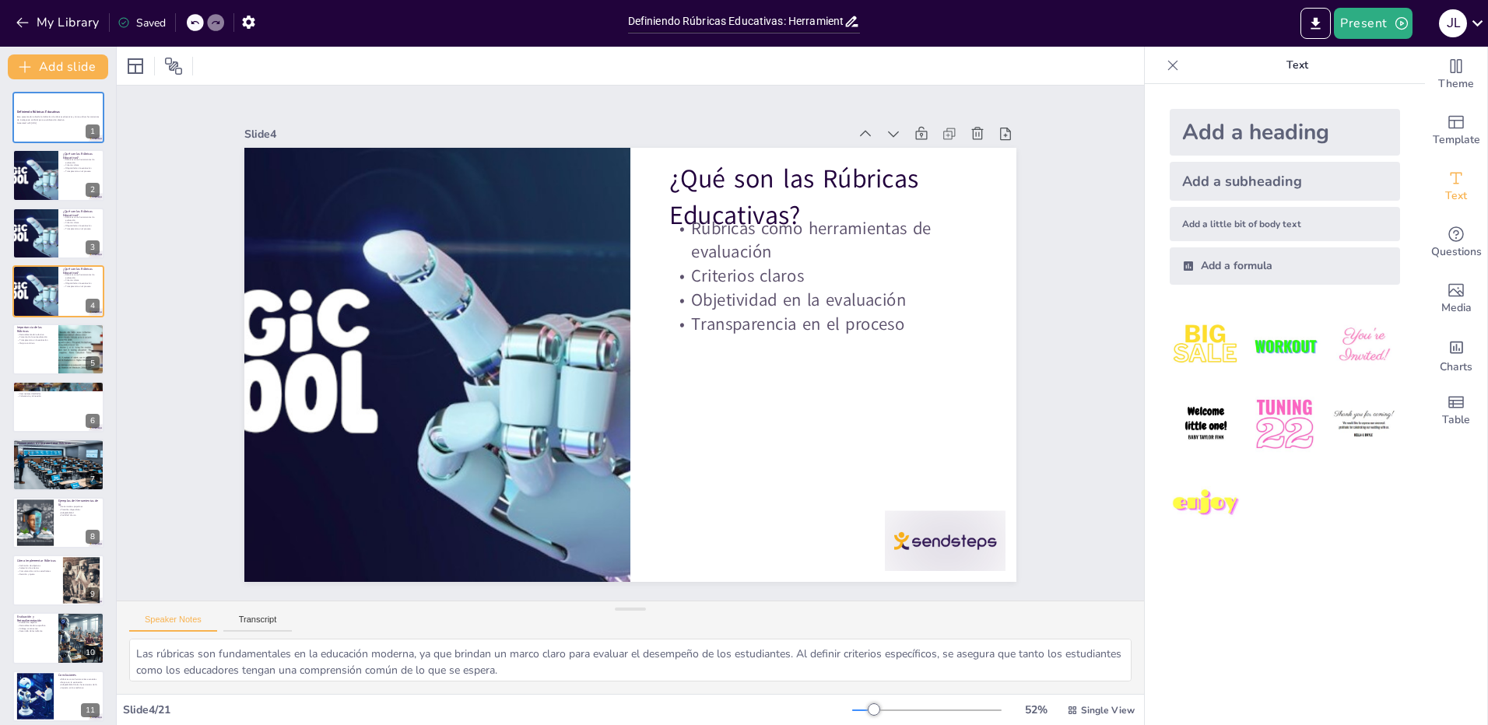
checkbox input "true"
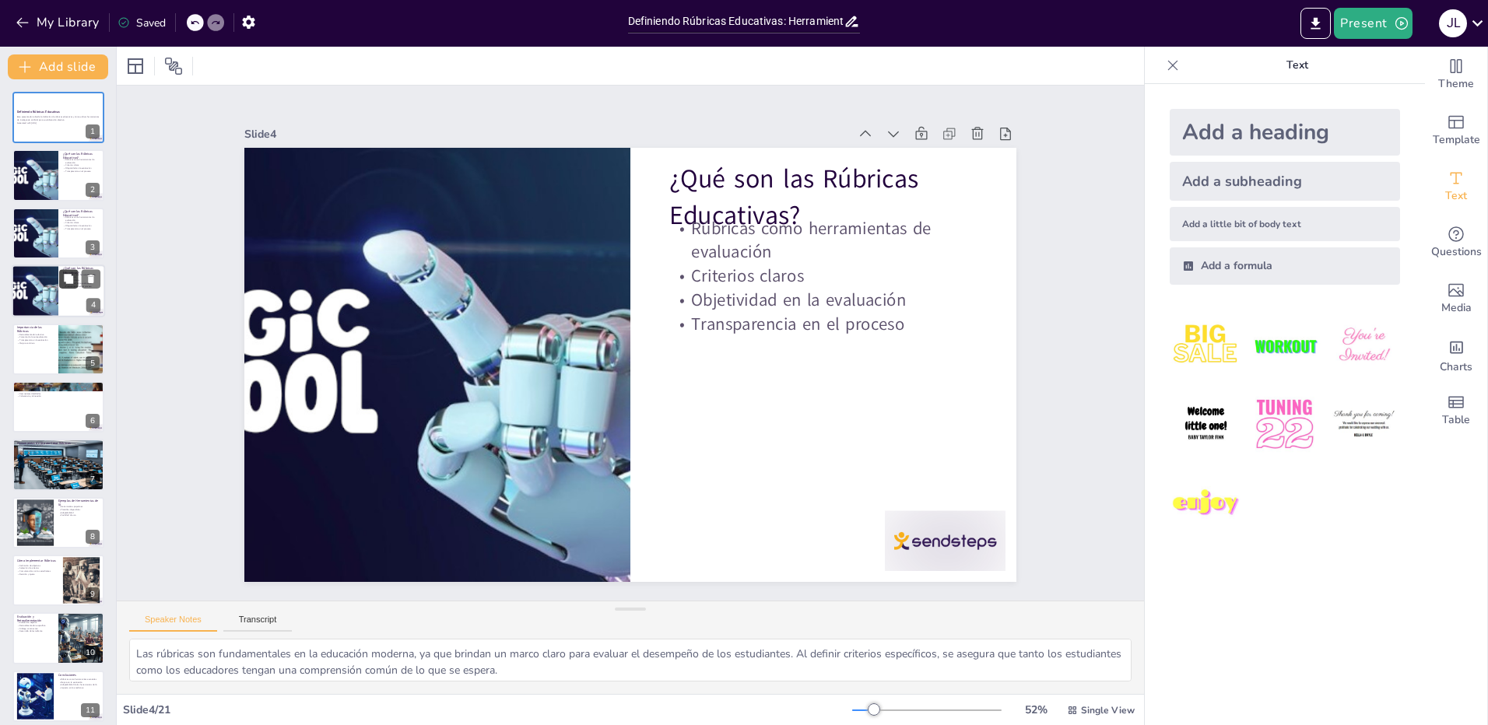
checkbox input "true"
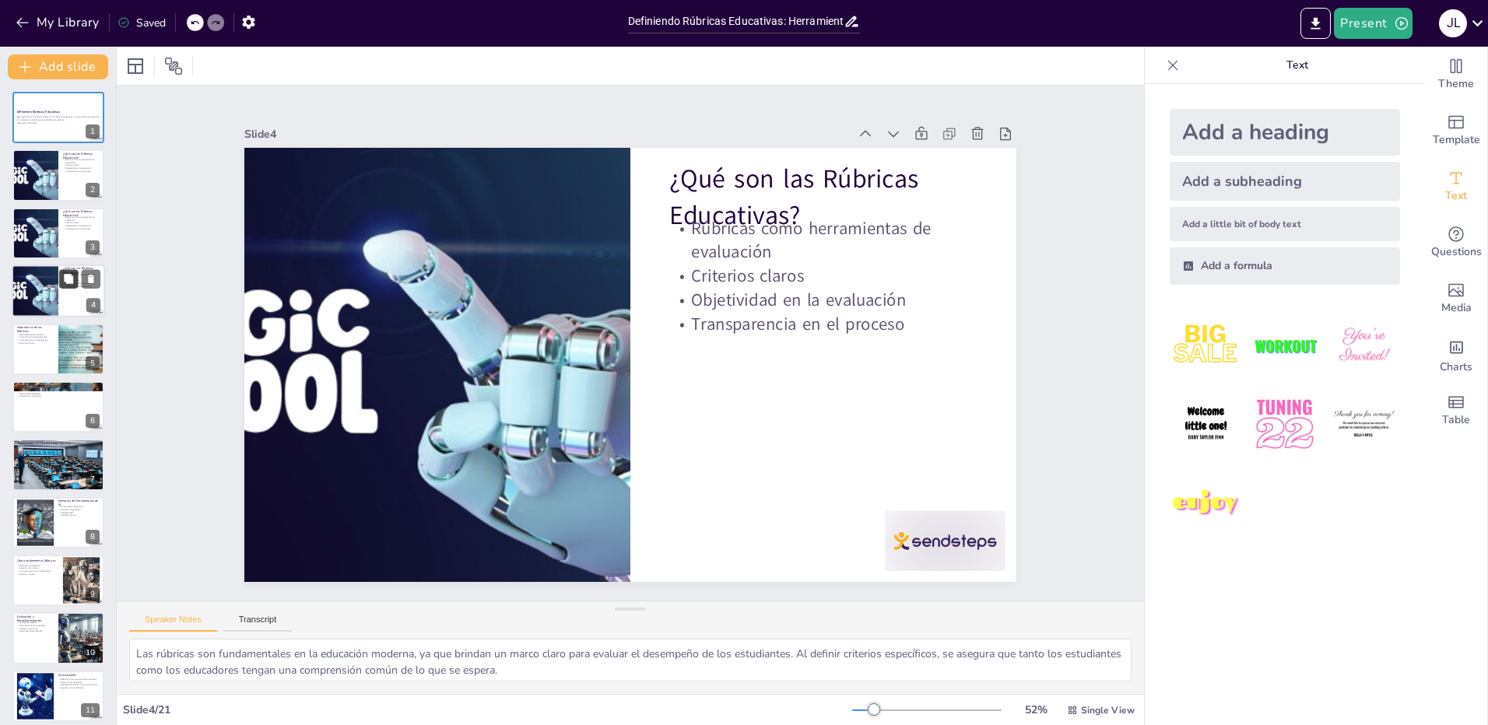
checkbox input "true"
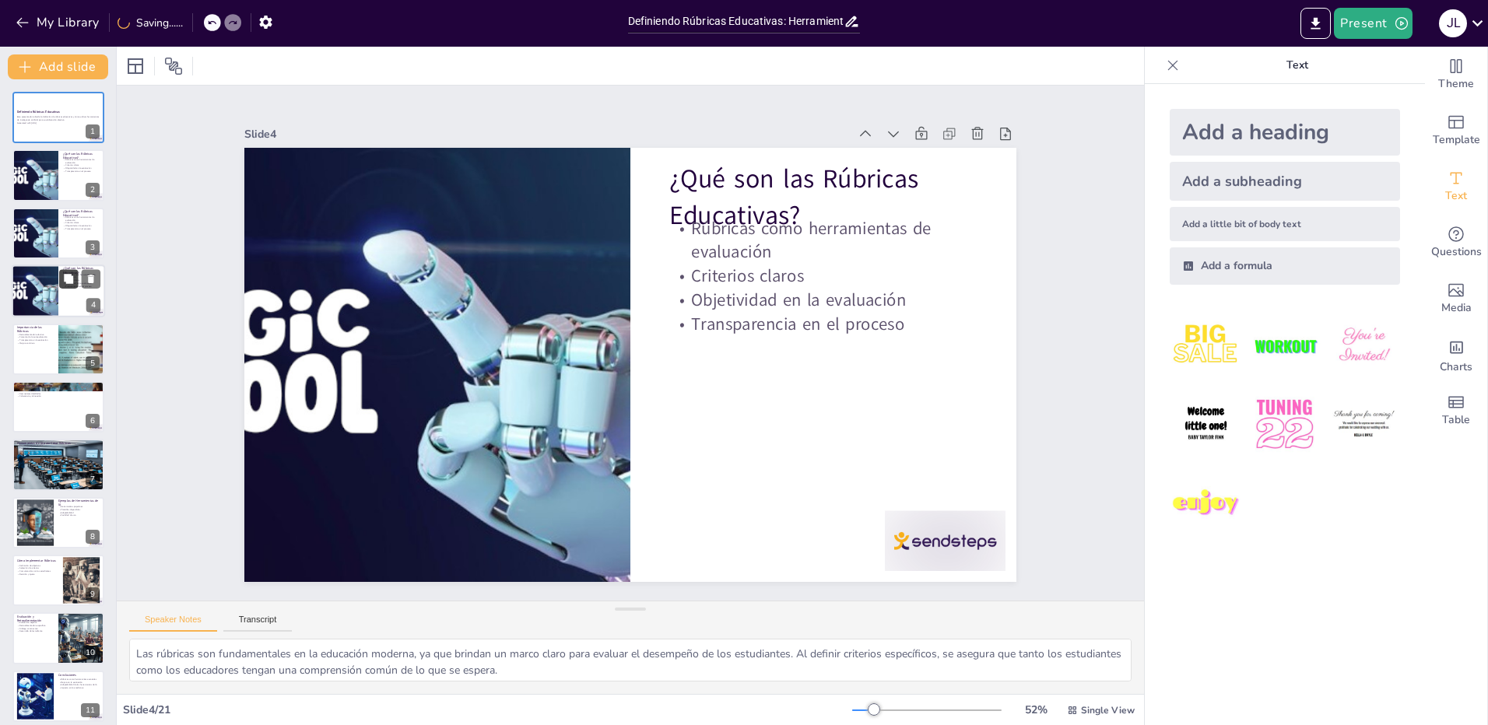
click at [74, 278] on icon at bounding box center [68, 279] width 11 height 11
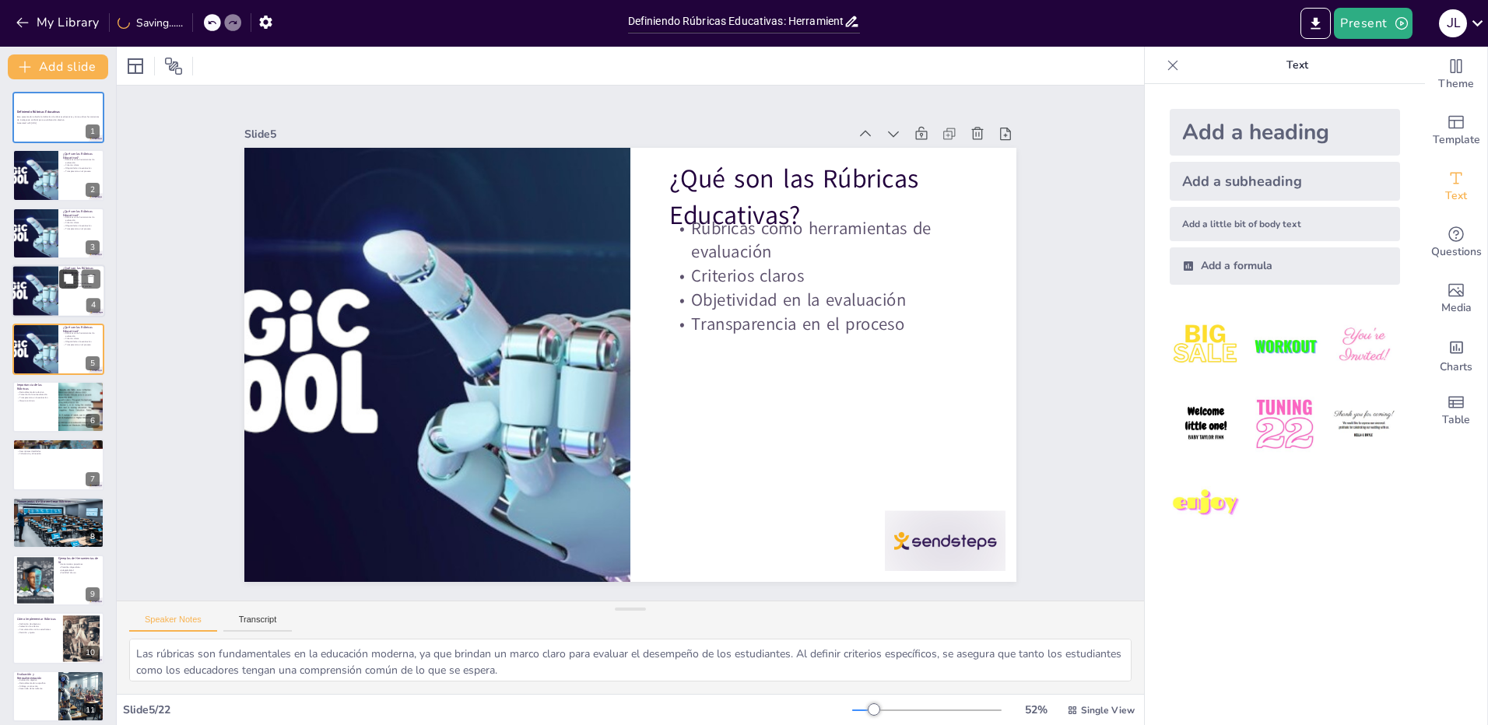
checkbox input "true"
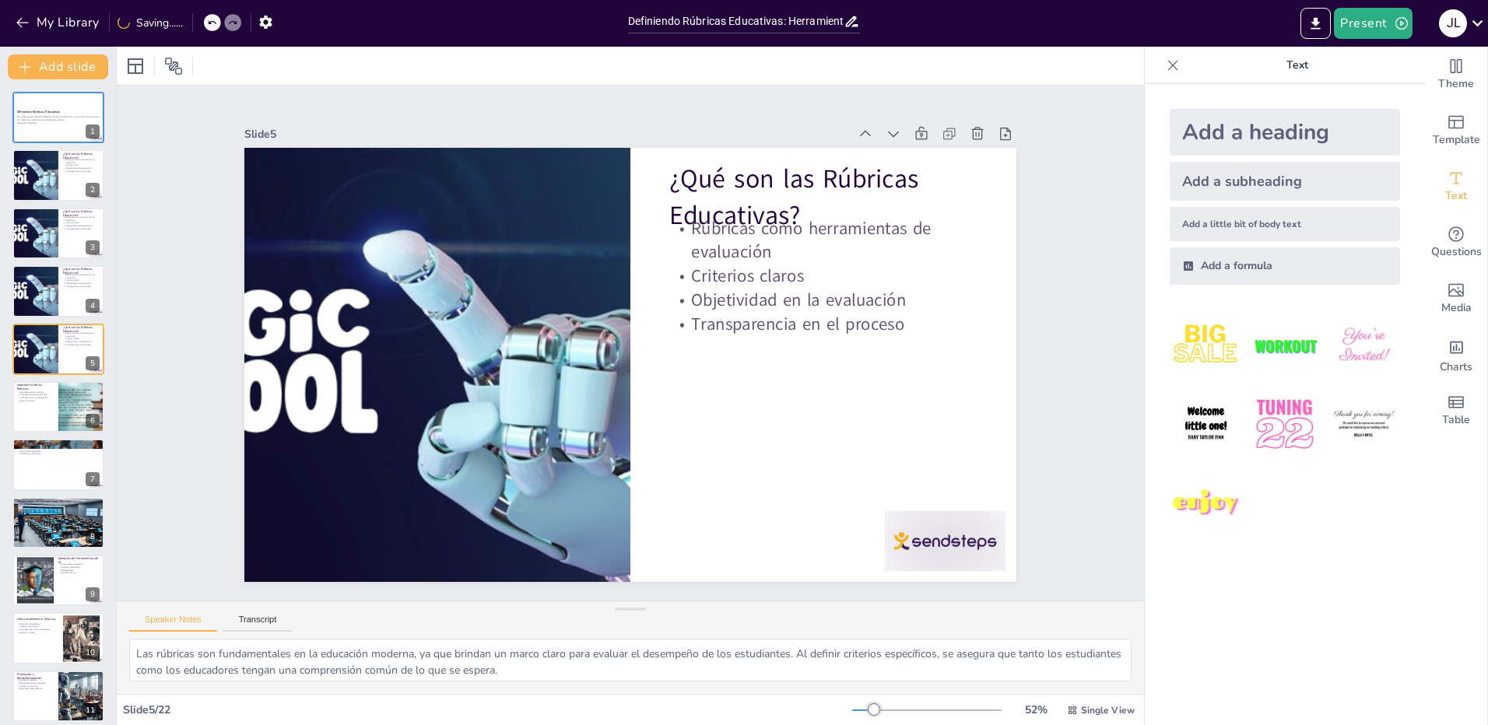
checkbox input "true"
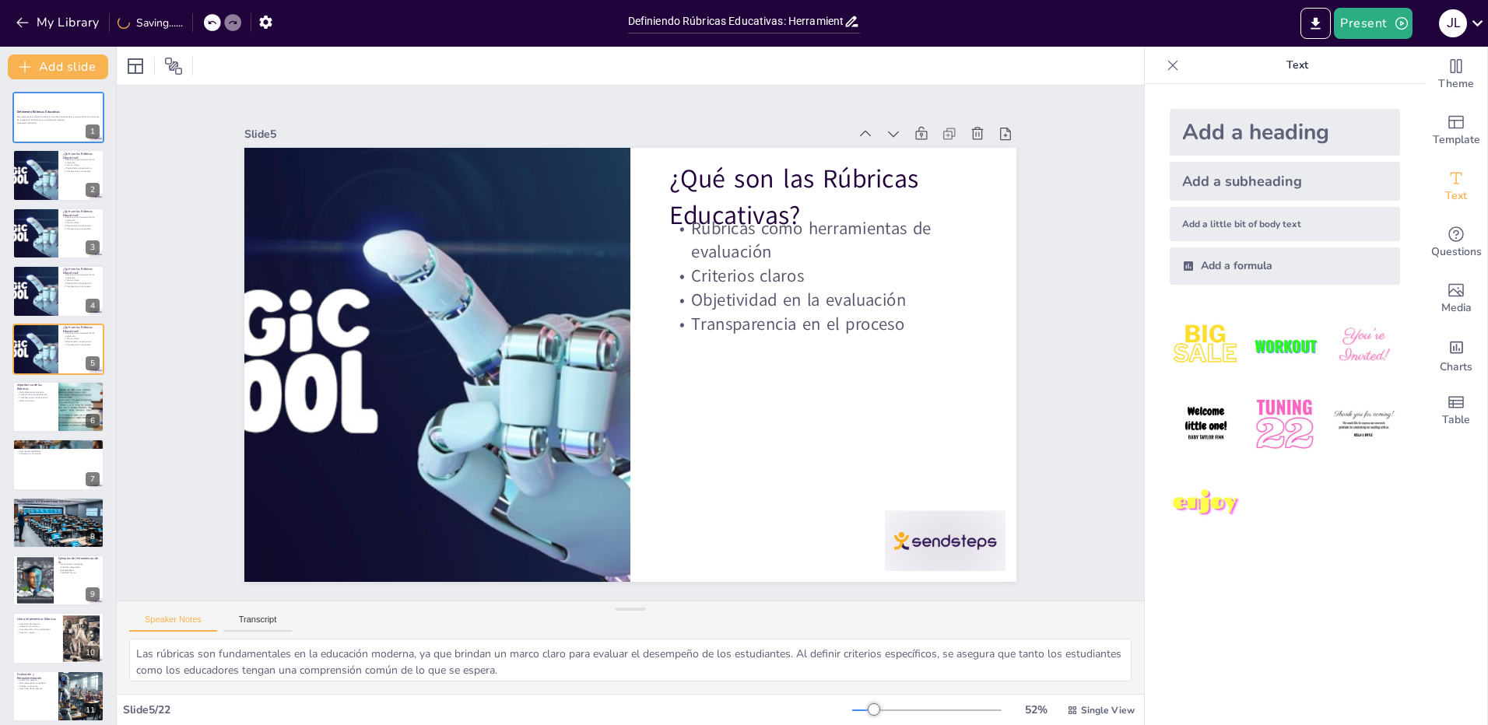
checkbox input "true"
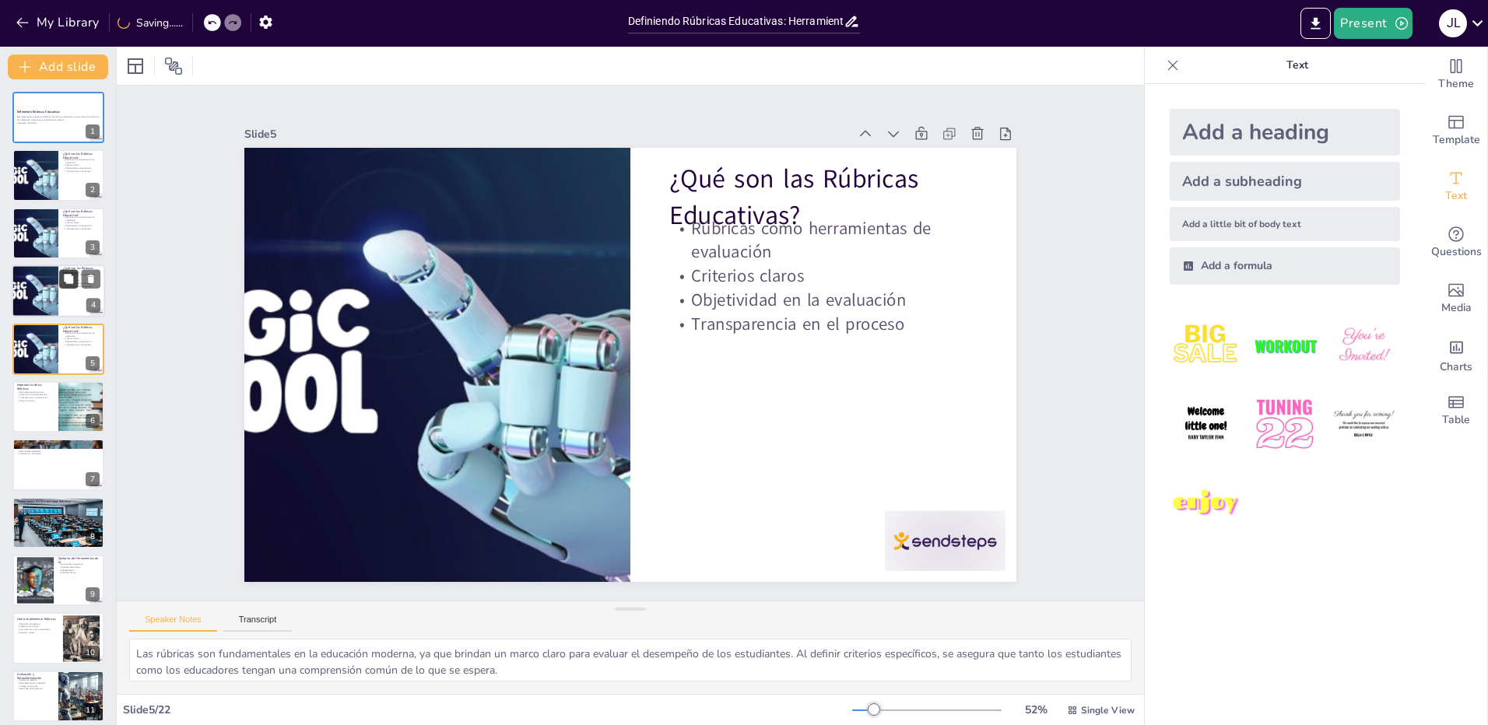
checkbox input "true"
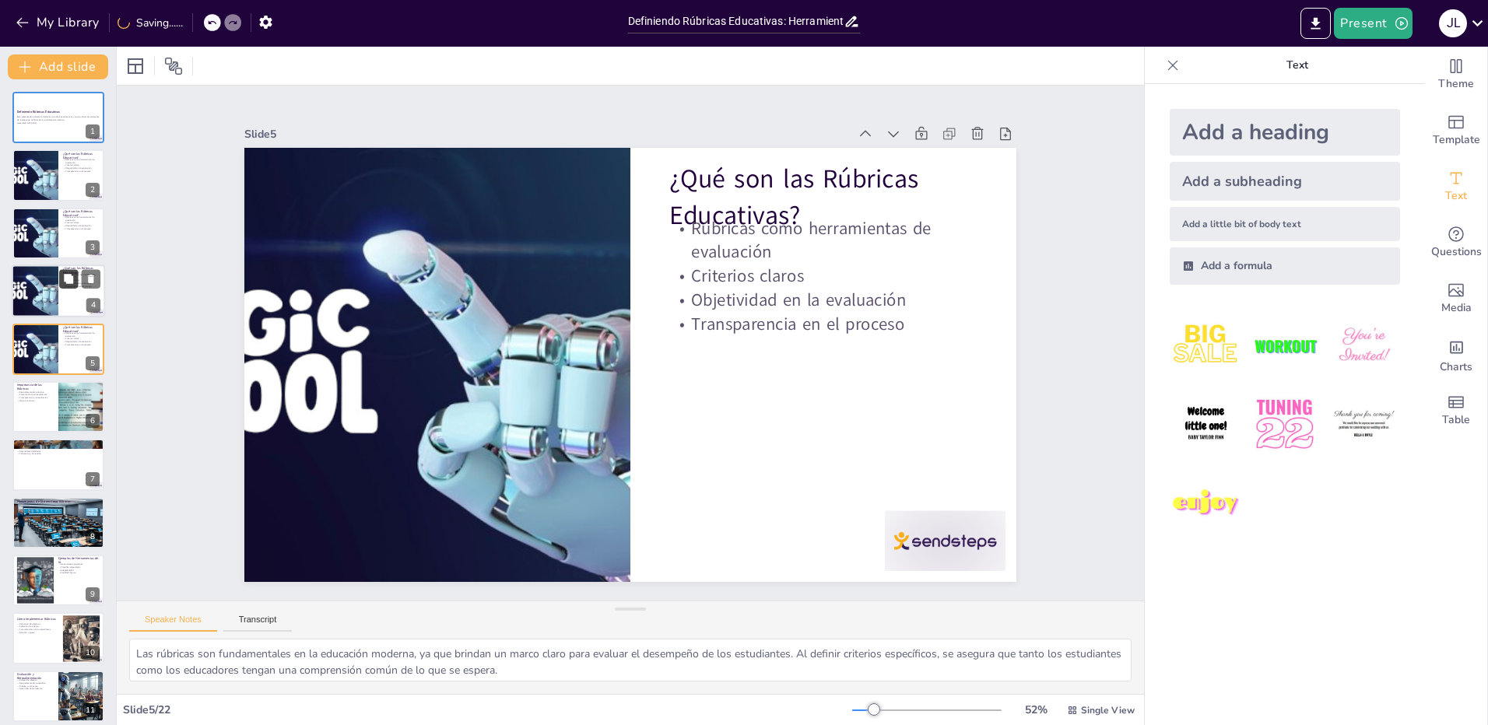
checkbox input "true"
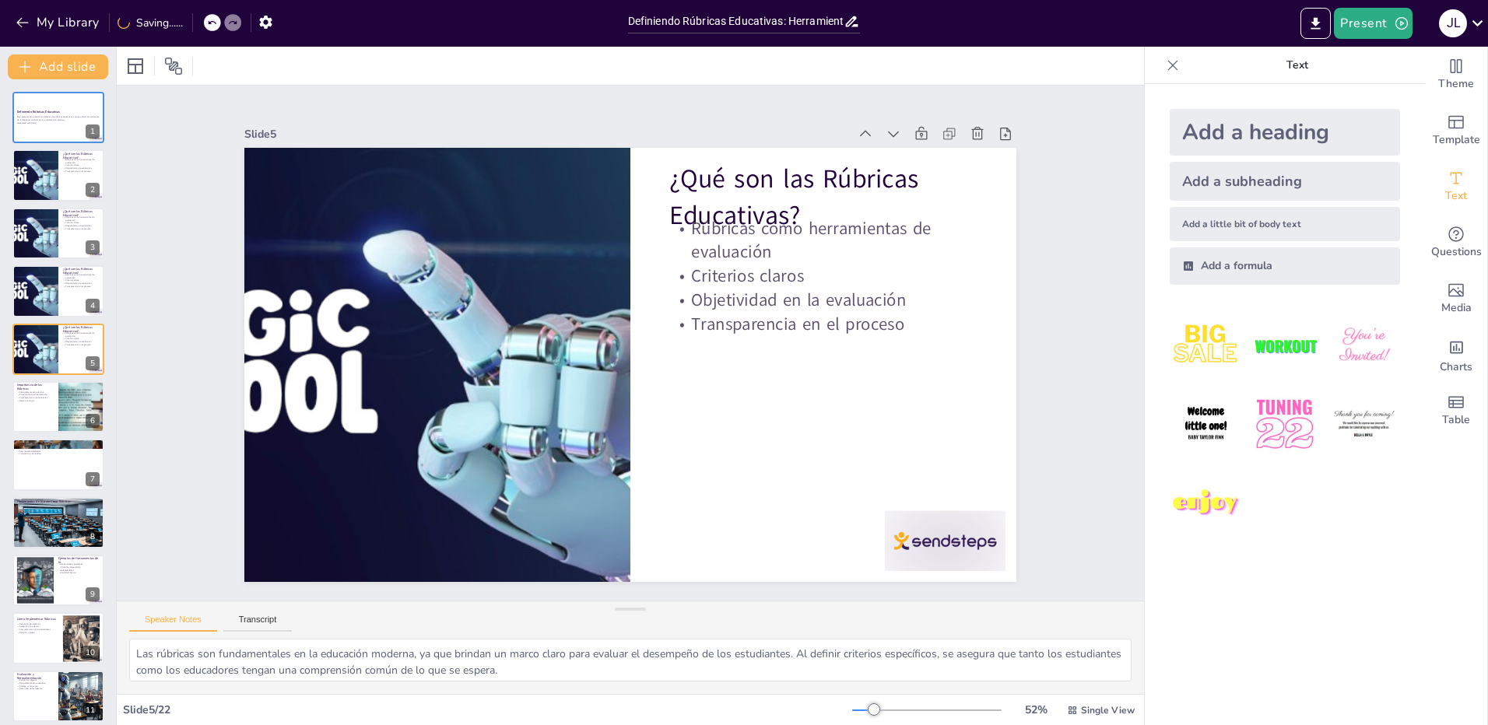
checkbox input "true"
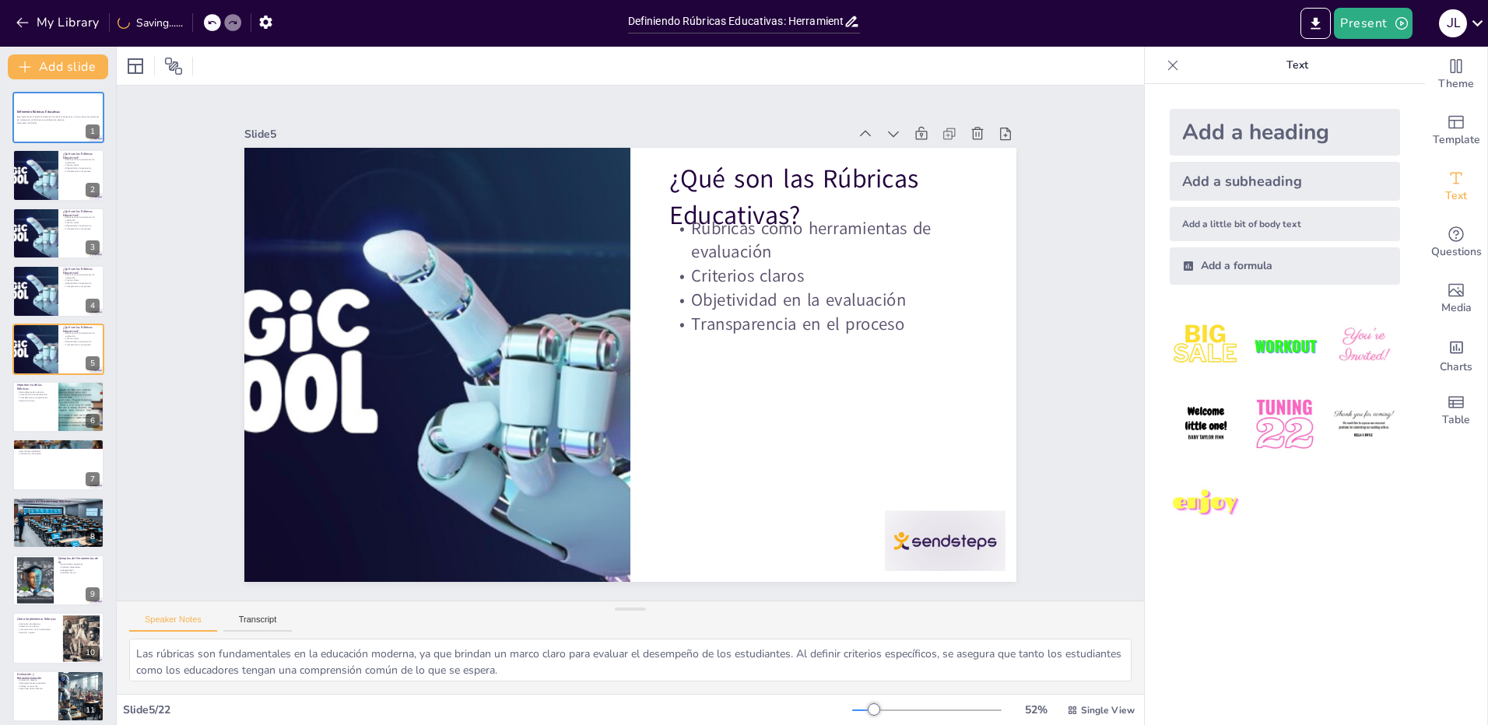
checkbox input "true"
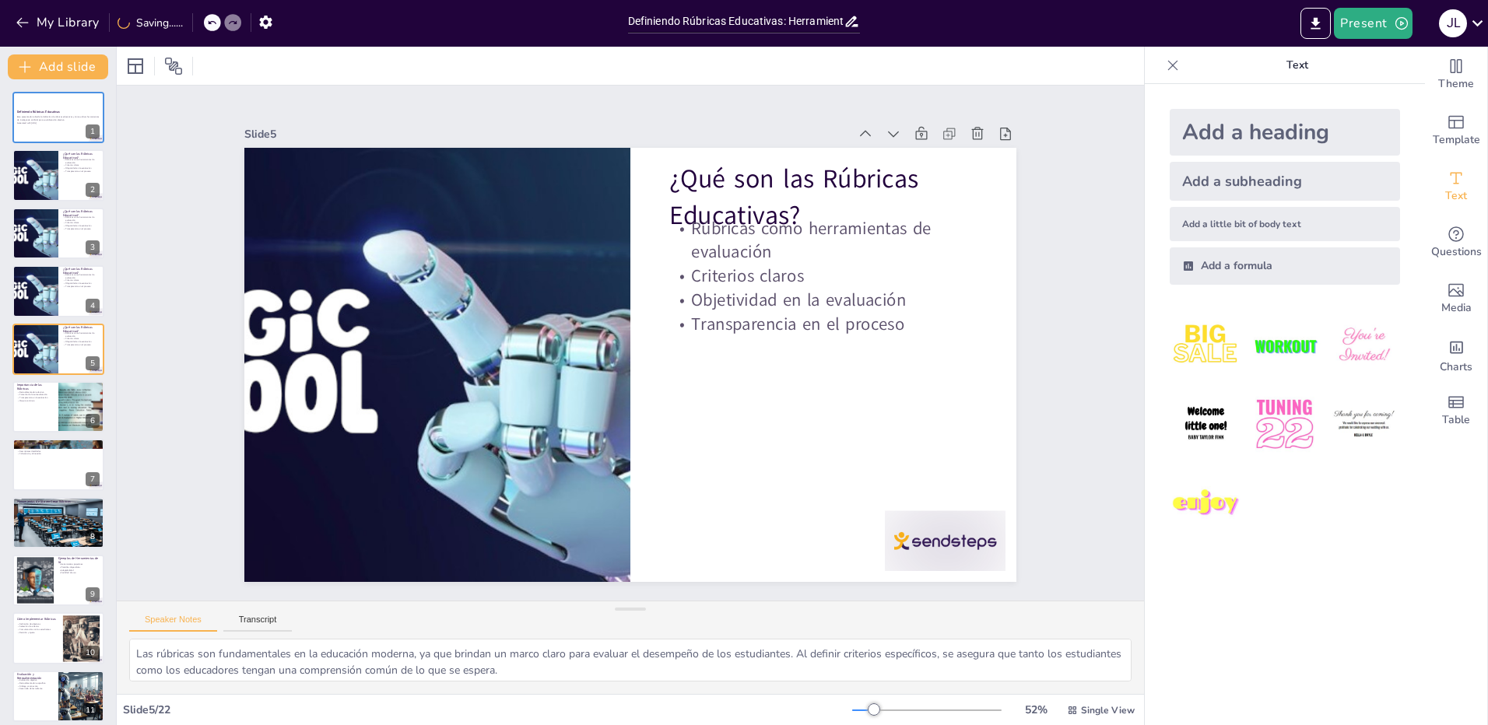
checkbox input "true"
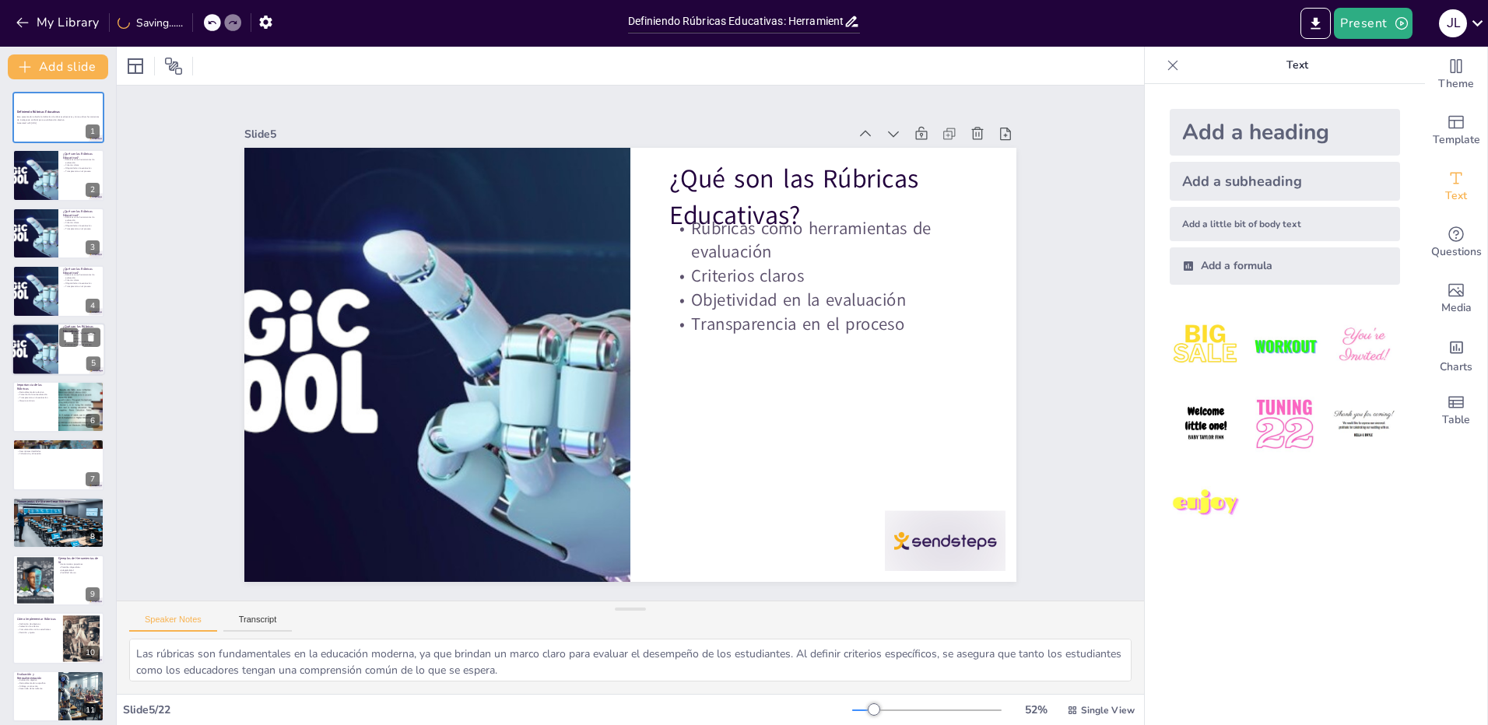
checkbox input "true"
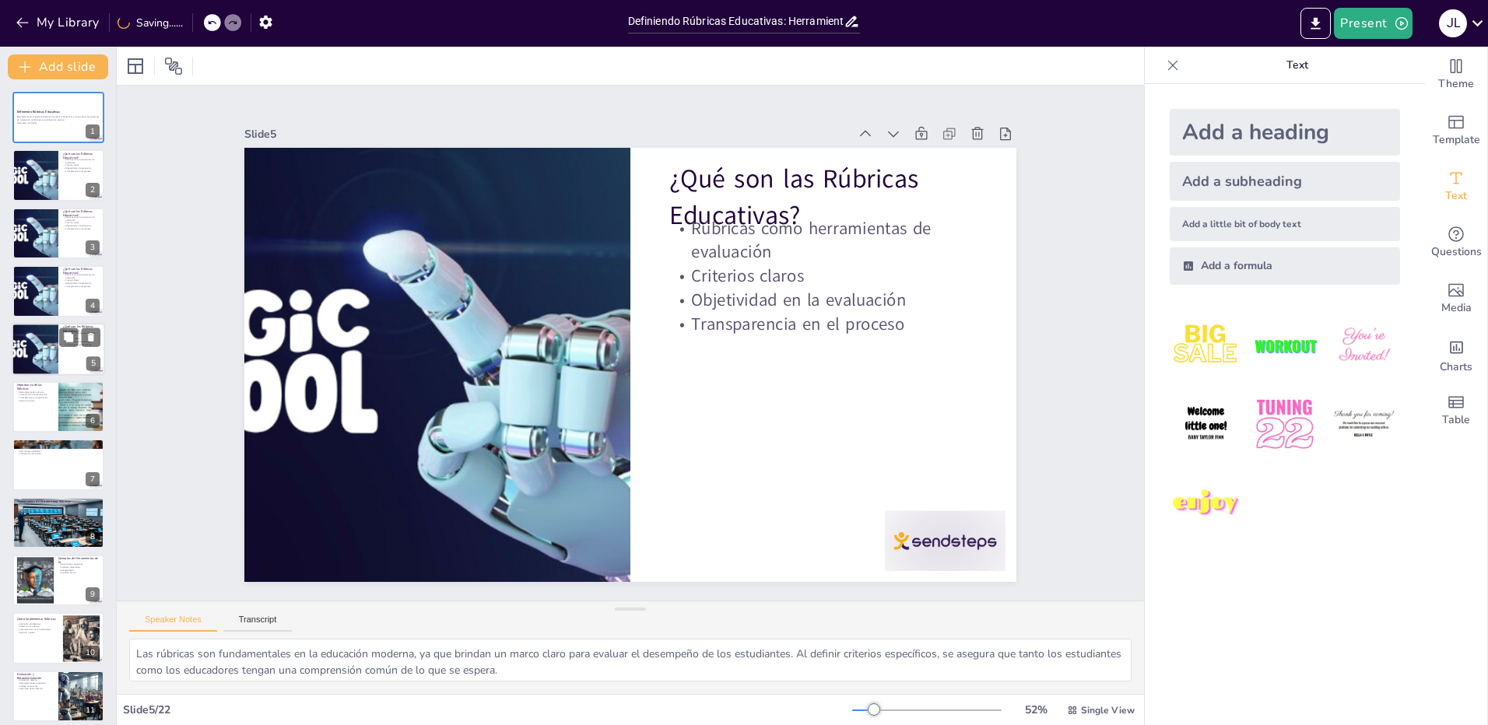
checkbox input "true"
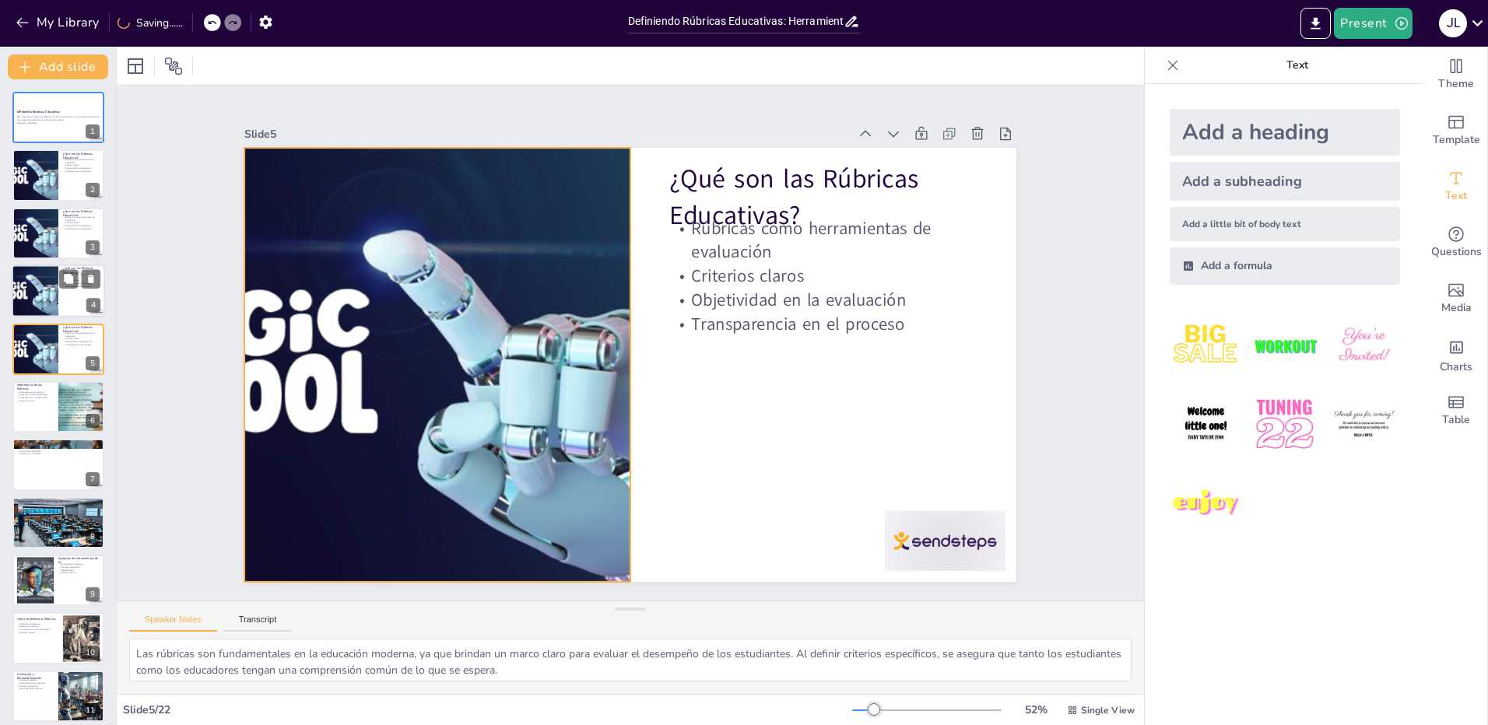
checkbox input "true"
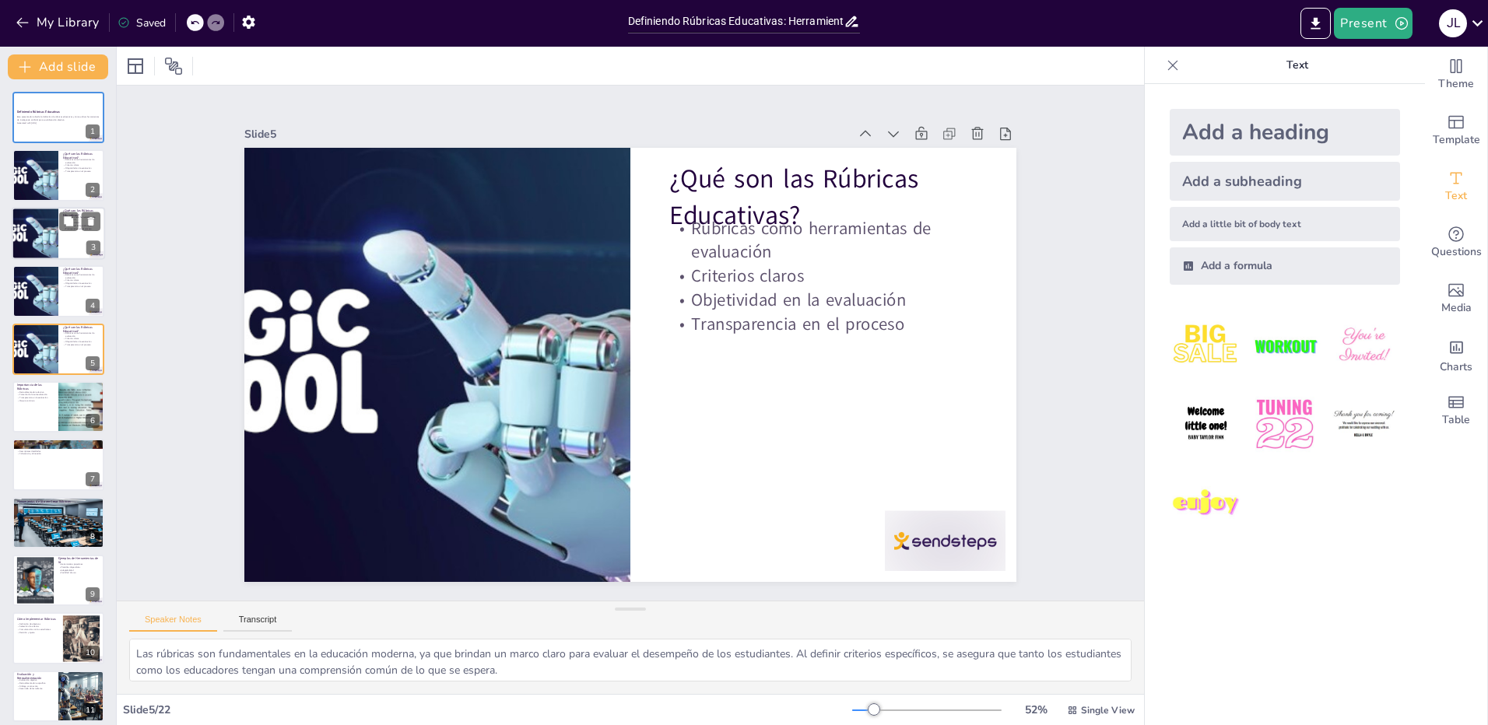
click at [42, 225] on div at bounding box center [34, 233] width 105 height 53
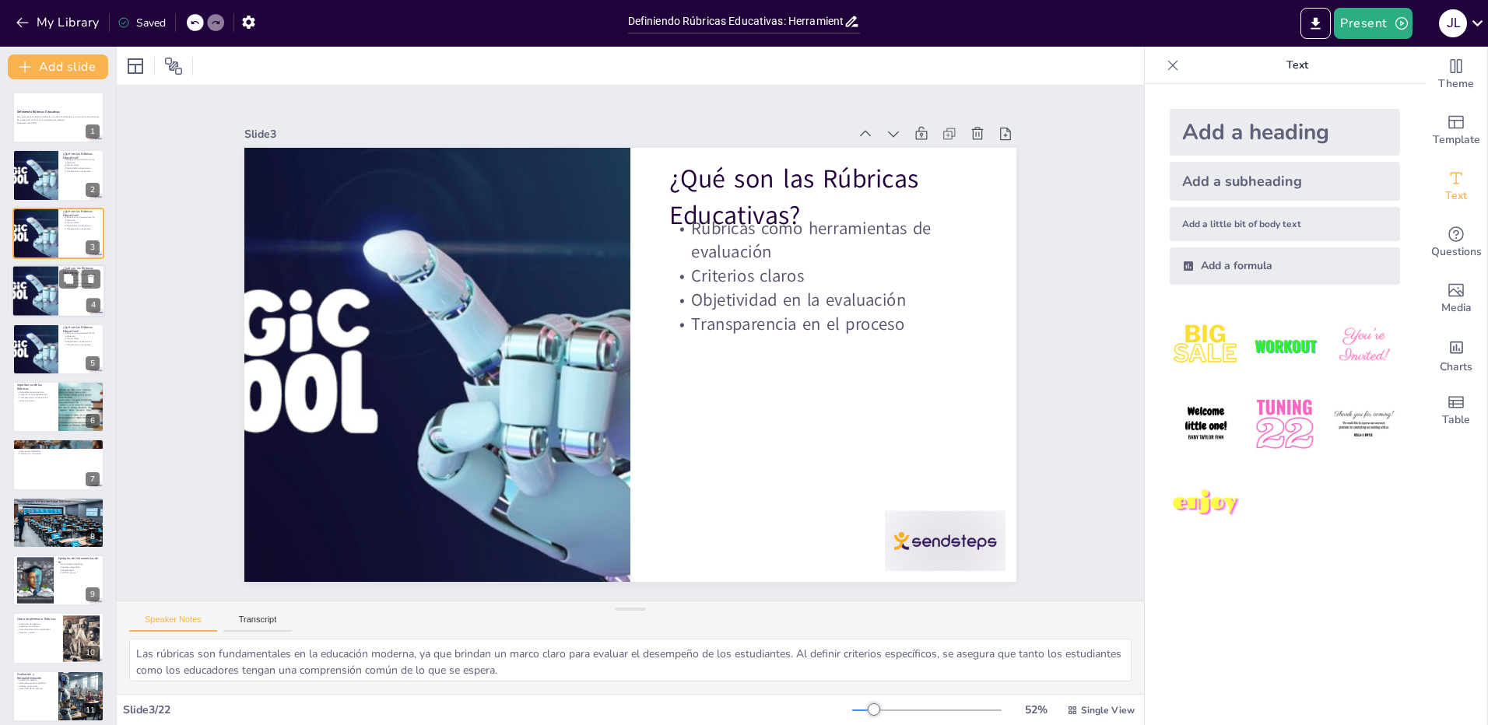
click at [37, 274] on div at bounding box center [34, 291] width 105 height 53
click at [24, 402] on div at bounding box center [58, 406] width 93 height 53
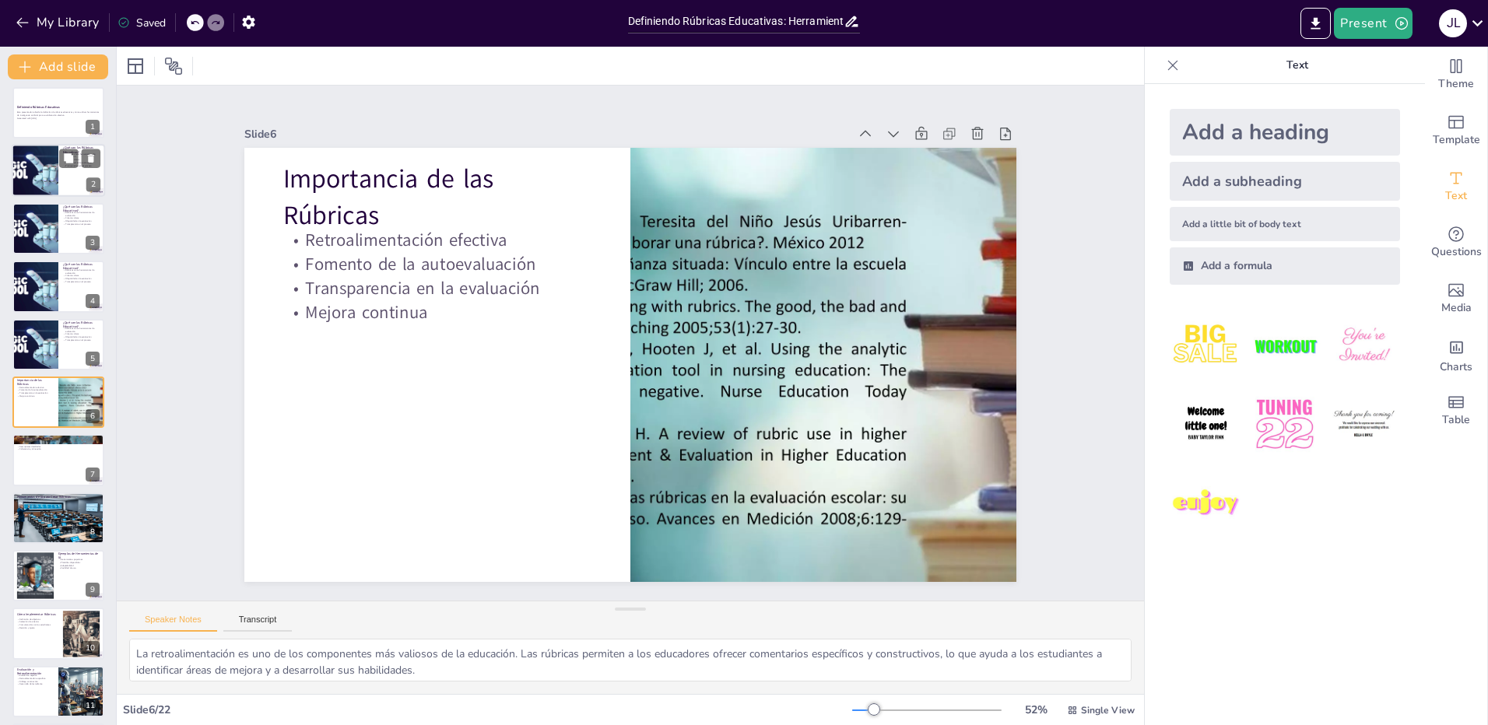
click at [51, 167] on div at bounding box center [34, 171] width 105 height 53
